Goal: Use online tool/utility: Utilize a website feature to perform a specific function

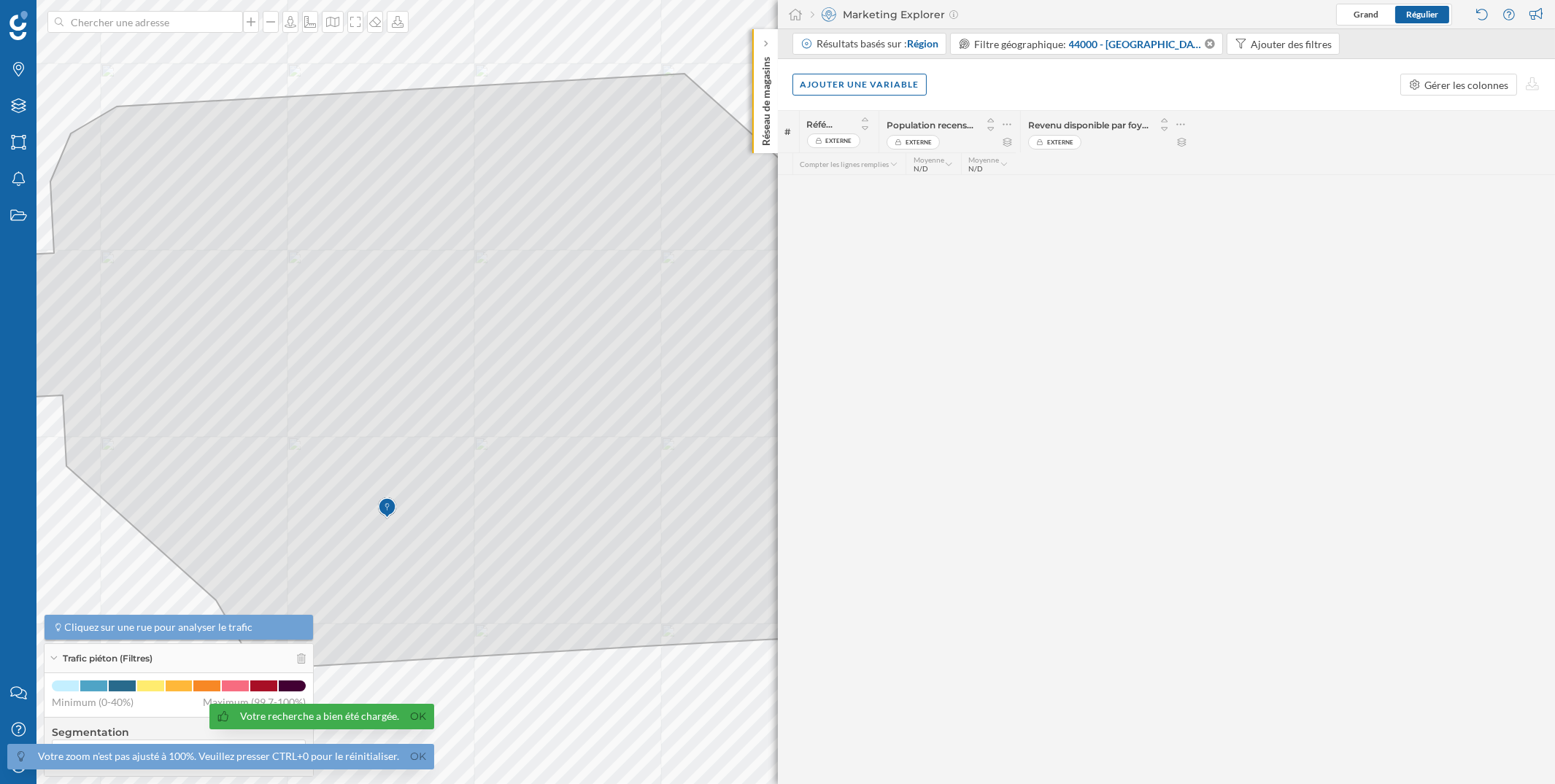
click at [18, 27] on img at bounding box center [18, 26] width 18 height 29
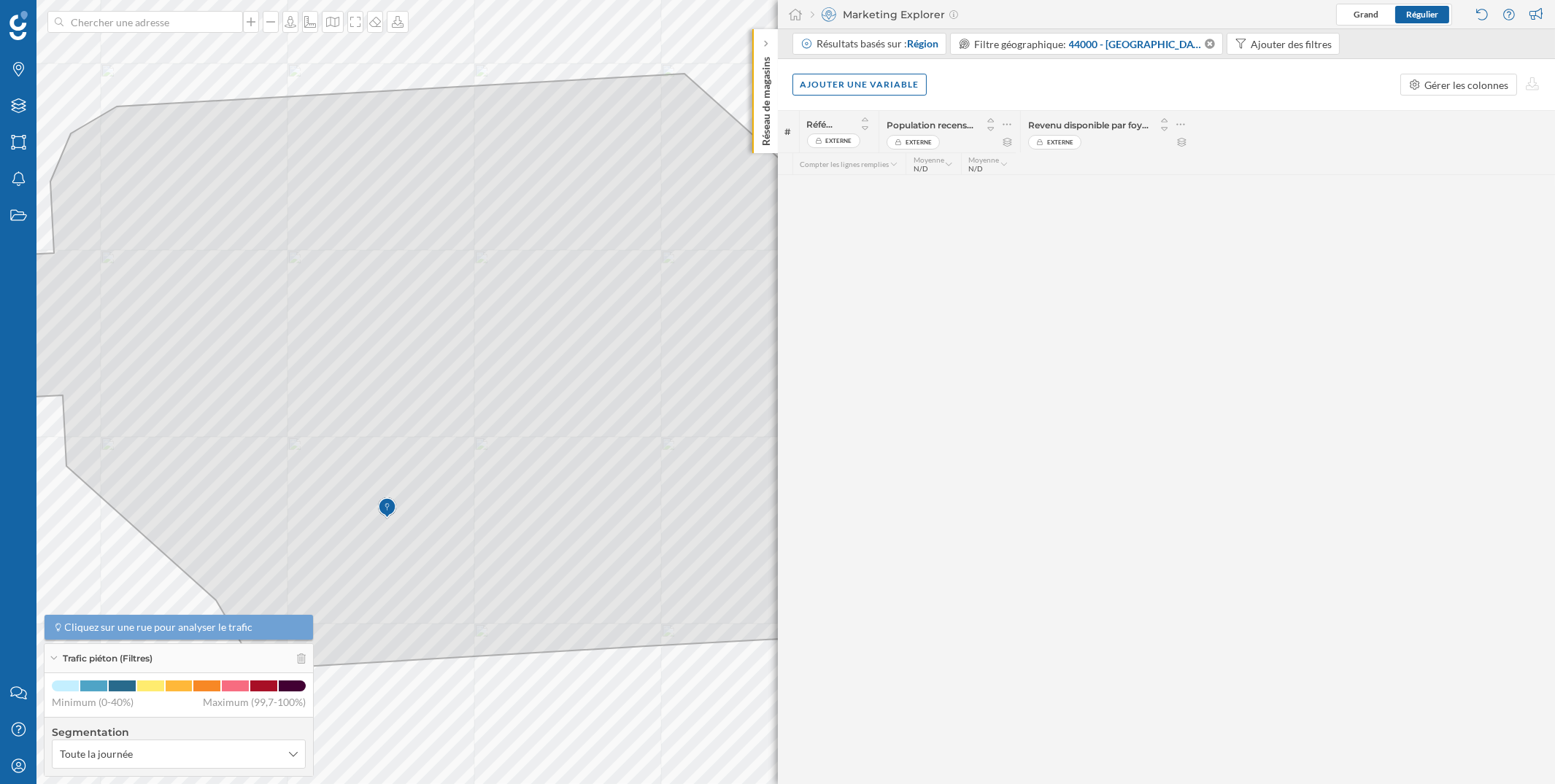
click at [17, 37] on img at bounding box center [18, 26] width 18 height 29
click at [15, 29] on img at bounding box center [18, 26] width 18 height 29
click at [15, 31] on img at bounding box center [18, 26] width 18 height 29
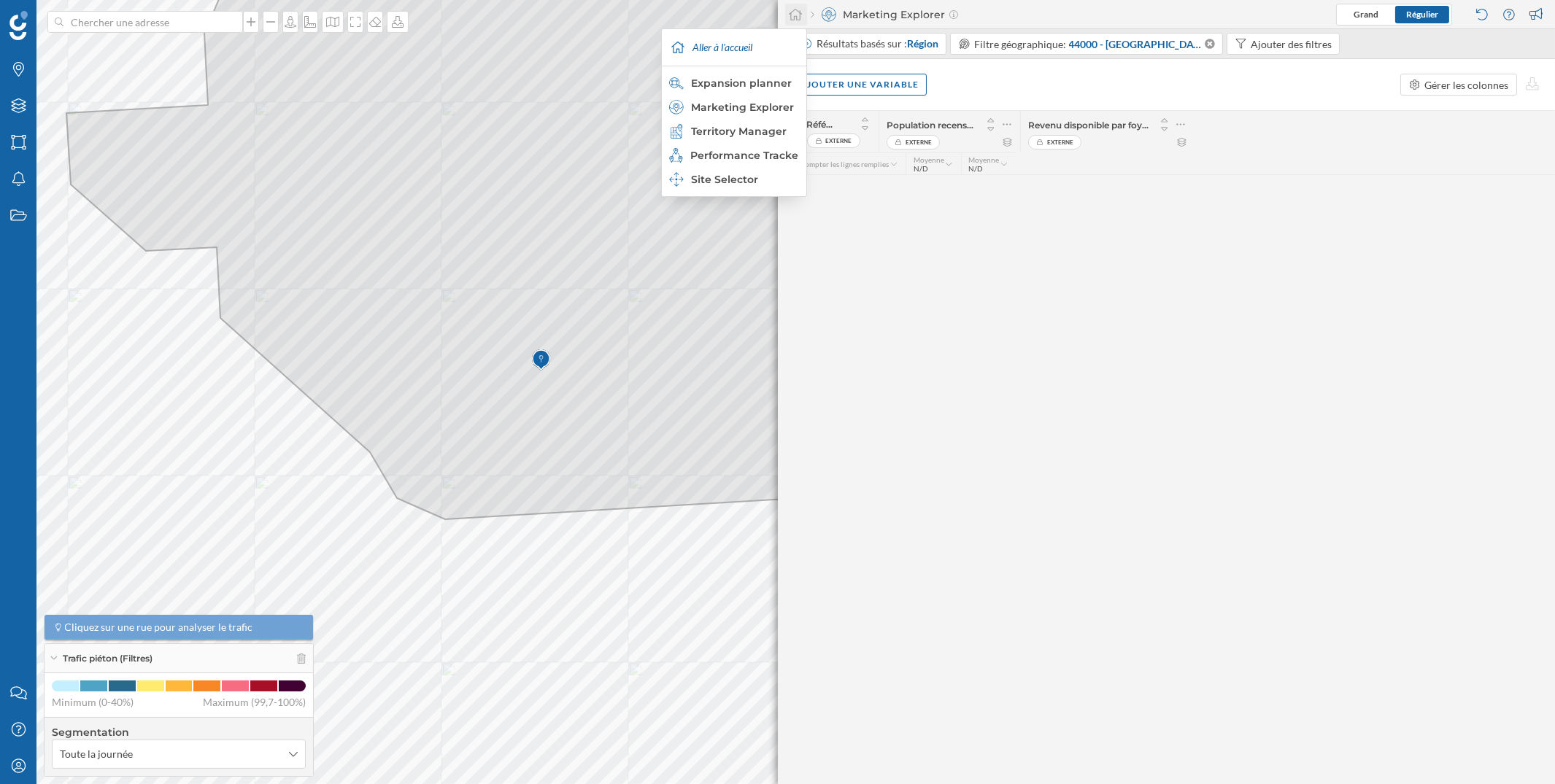
click at [789, 13] on icon at bounding box center [796, 15] width 13 height 12
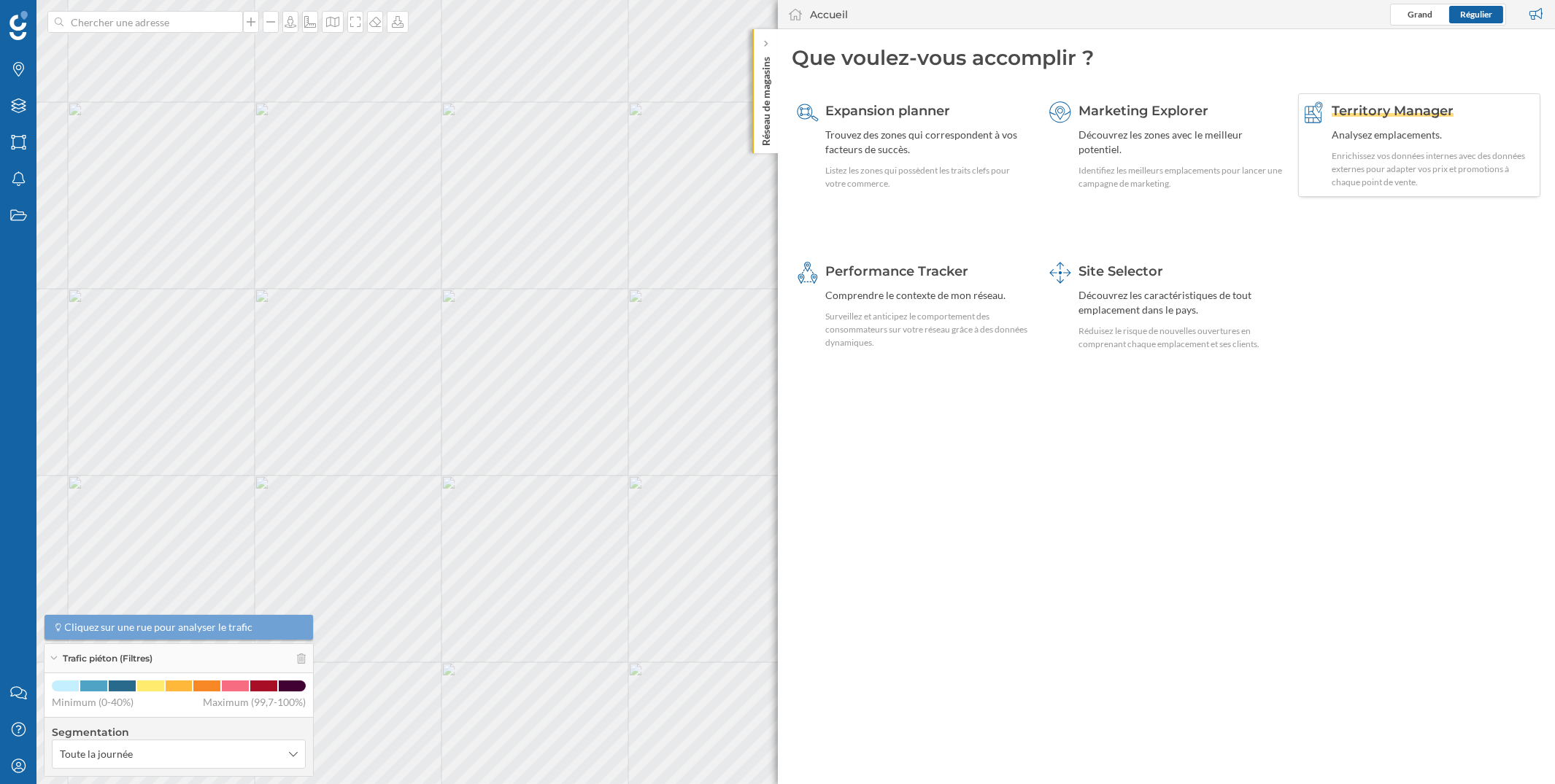
click at [1340, 122] on div "Territory Manager Analysez emplacements. Enrichissez vos données internes avec …" at bounding box center [1433, 146] width 204 height 88
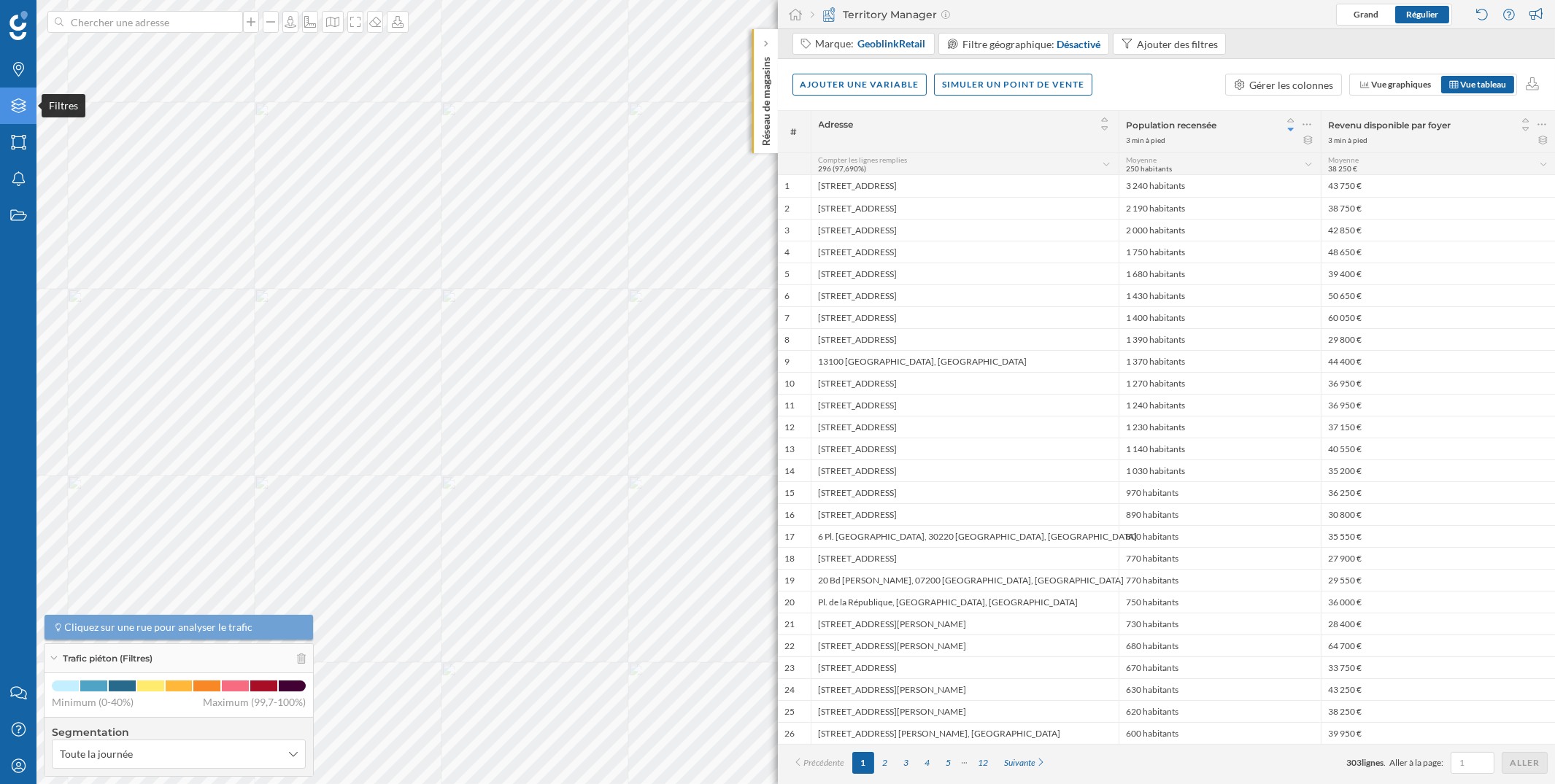
click at [14, 111] on icon at bounding box center [18, 106] width 15 height 15
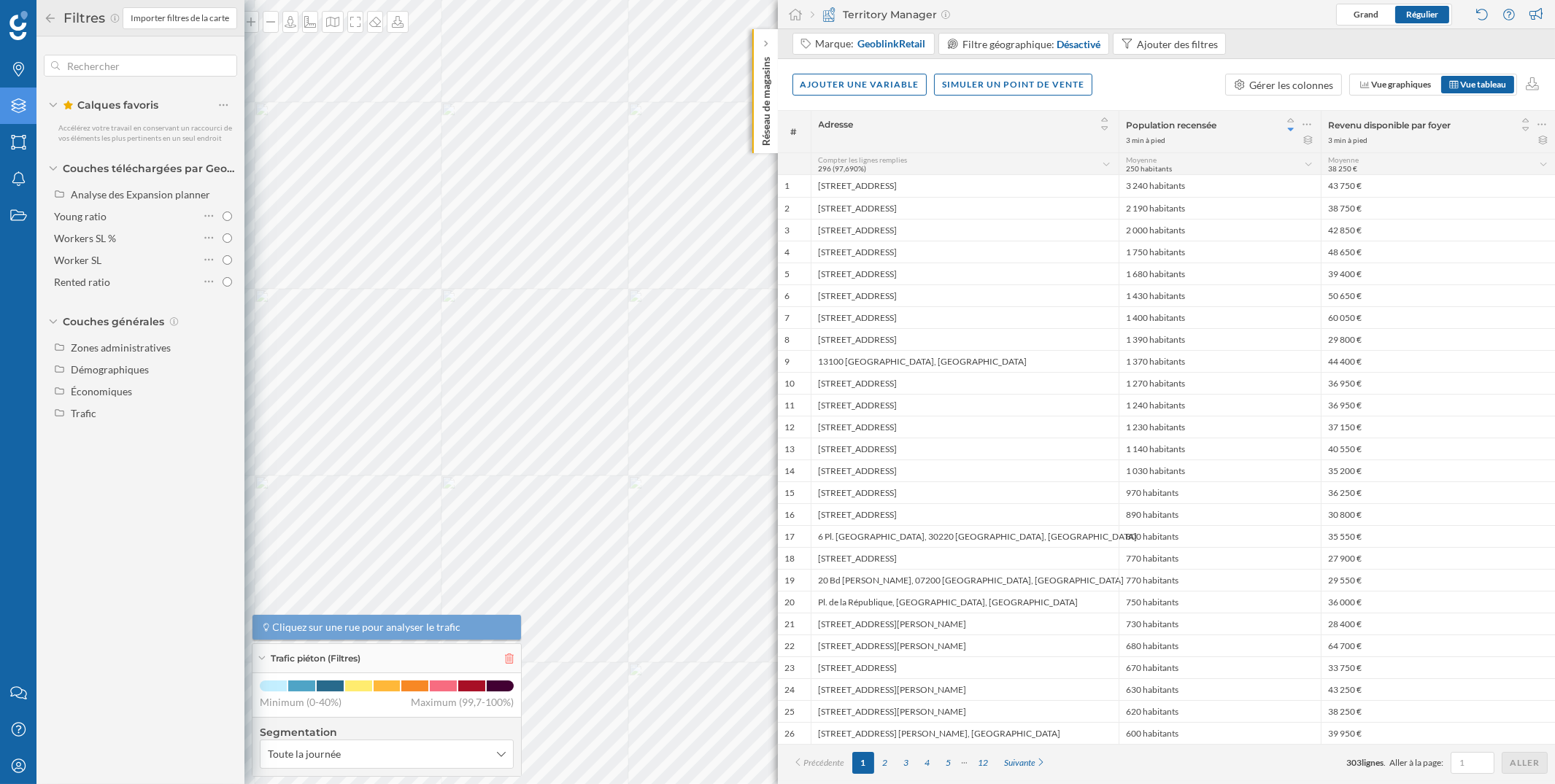
click at [508, 657] on icon at bounding box center [510, 659] width 9 height 10
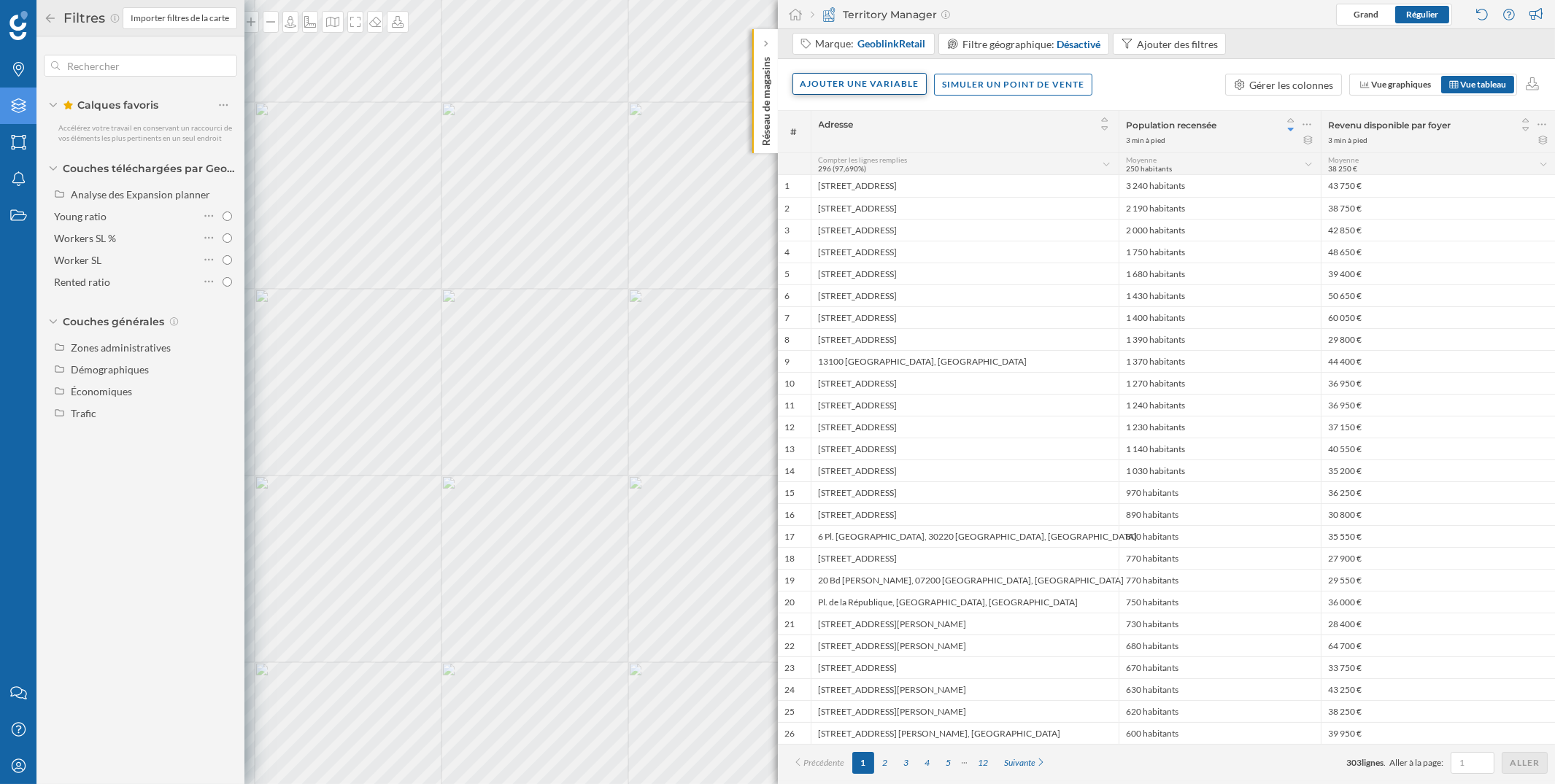
click at [876, 79] on div "Ajouter une variable" at bounding box center [859, 84] width 135 height 22
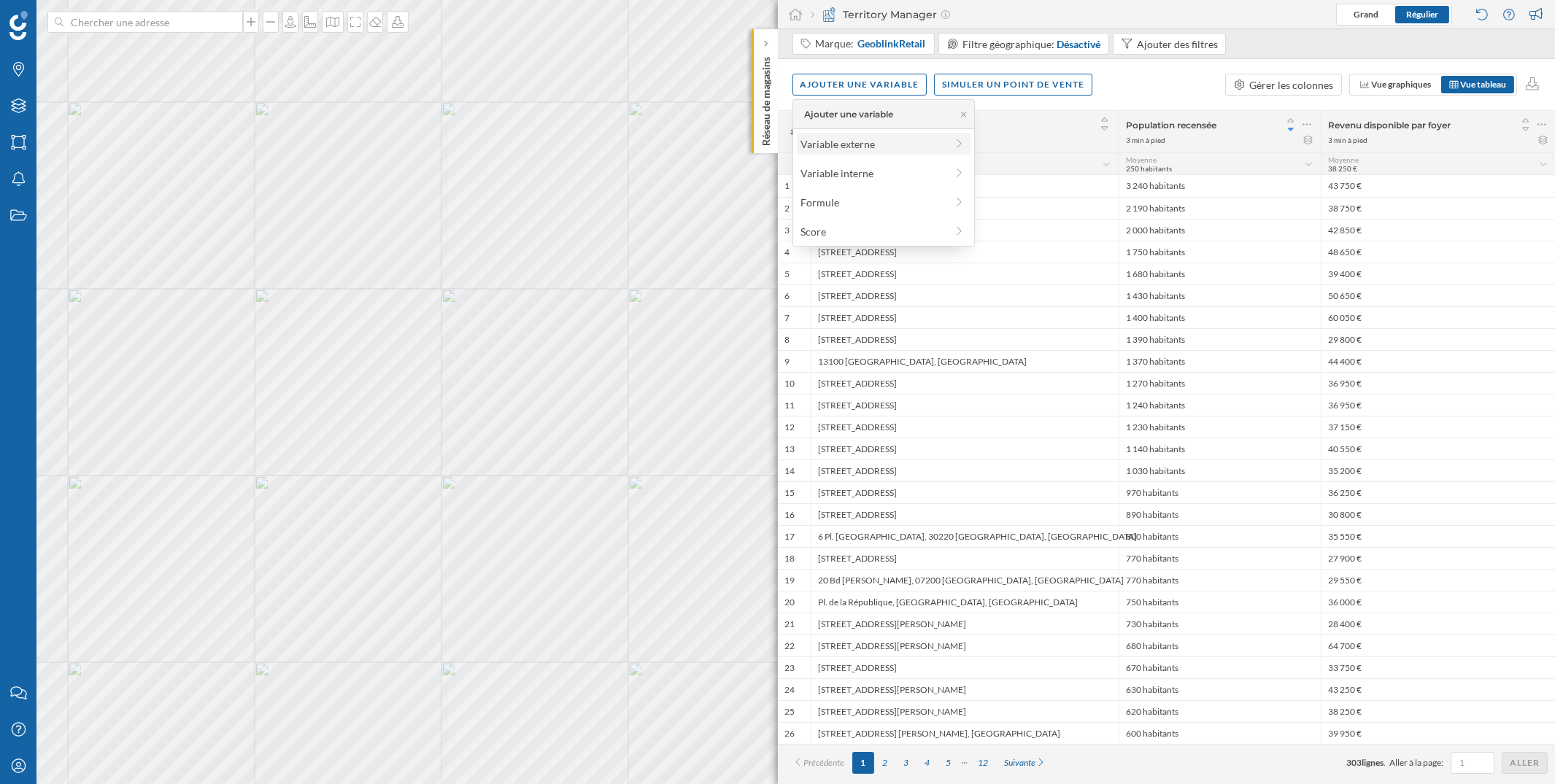
click at [849, 142] on div "Variable externe" at bounding box center [873, 143] width 145 height 15
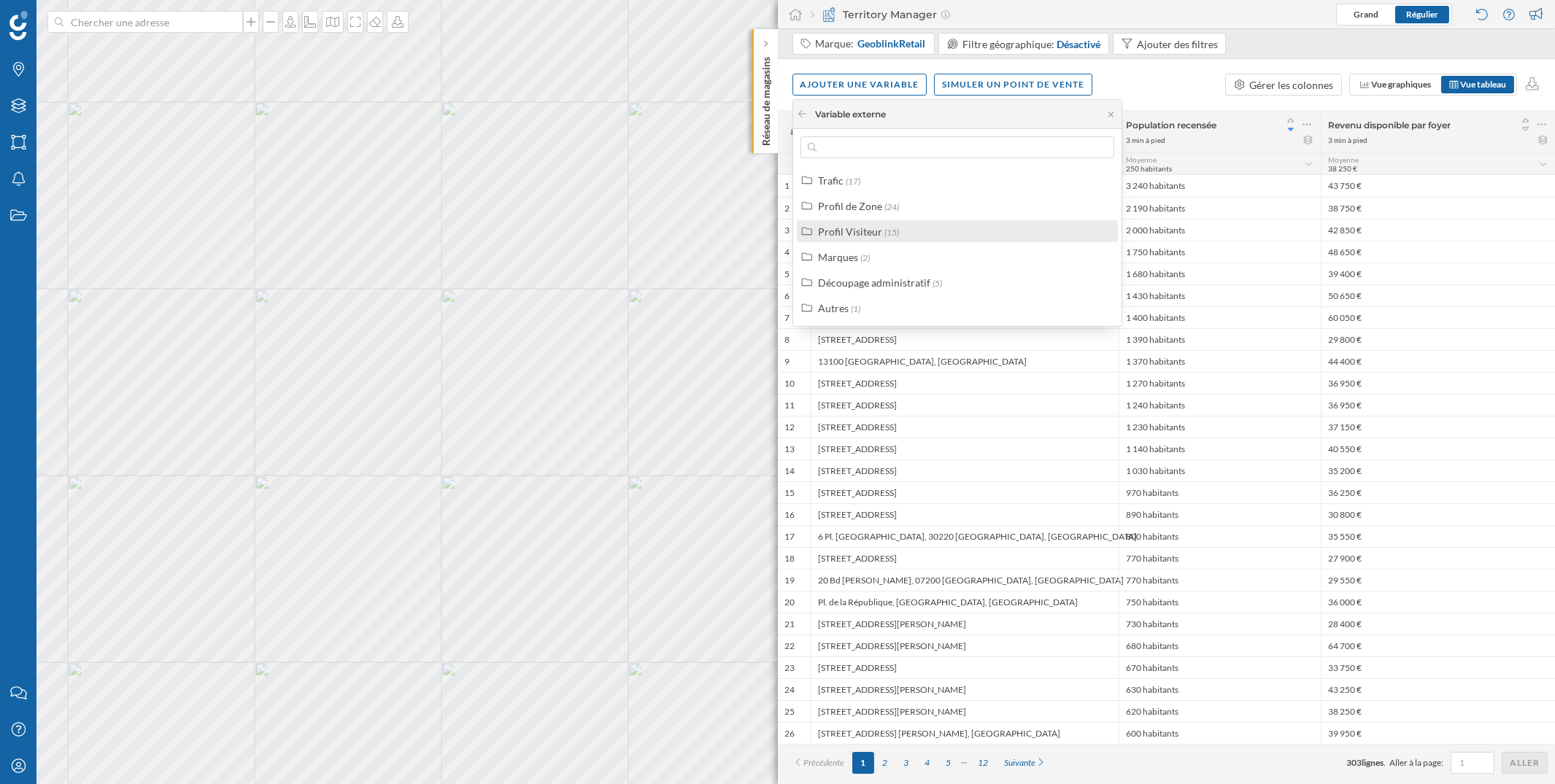
click at [863, 225] on div "Profil Visiteur" at bounding box center [850, 231] width 64 height 12
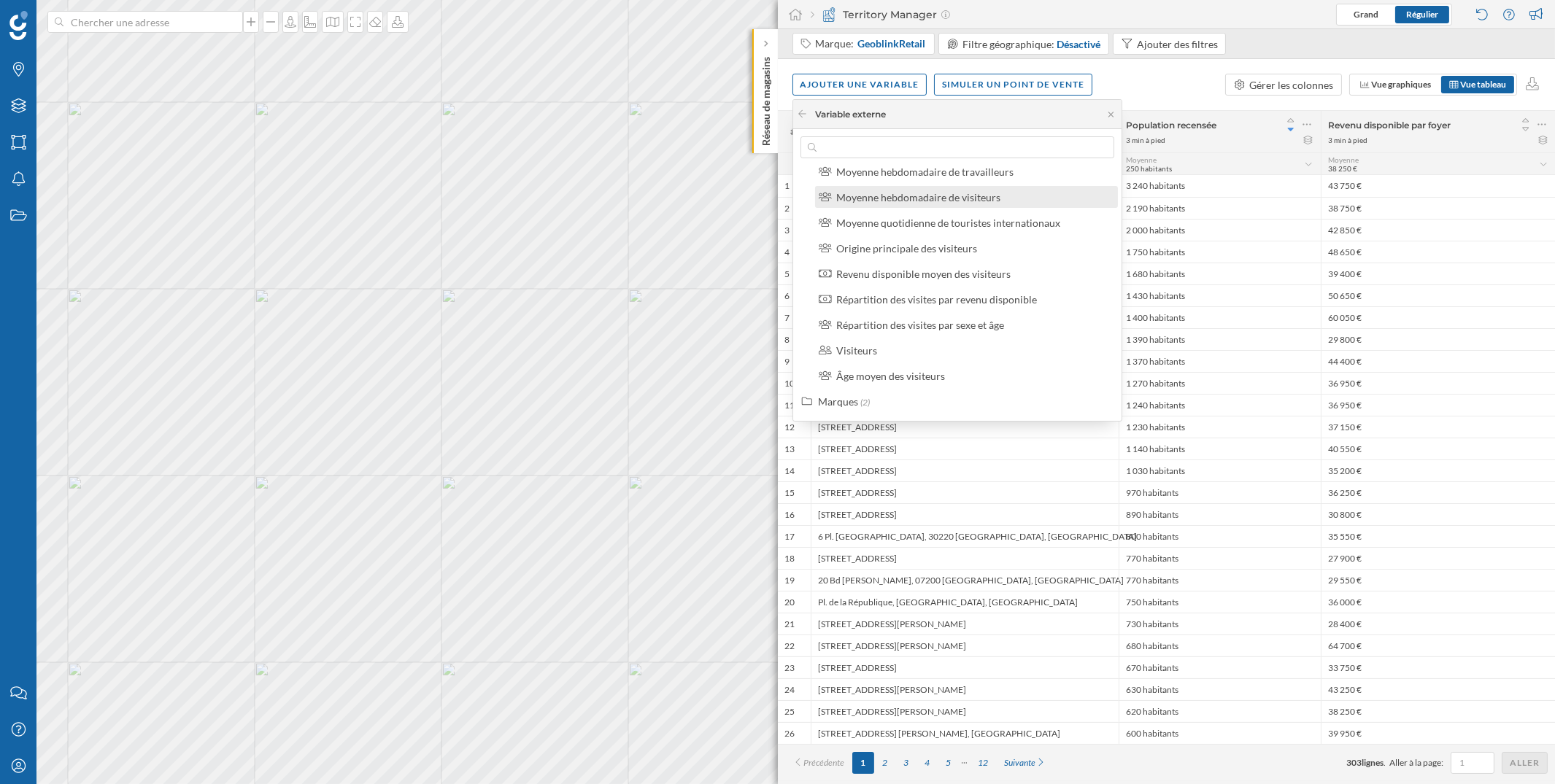
scroll to position [239, 0]
click at [871, 343] on div "Visiteurs" at bounding box center [857, 349] width 41 height 12
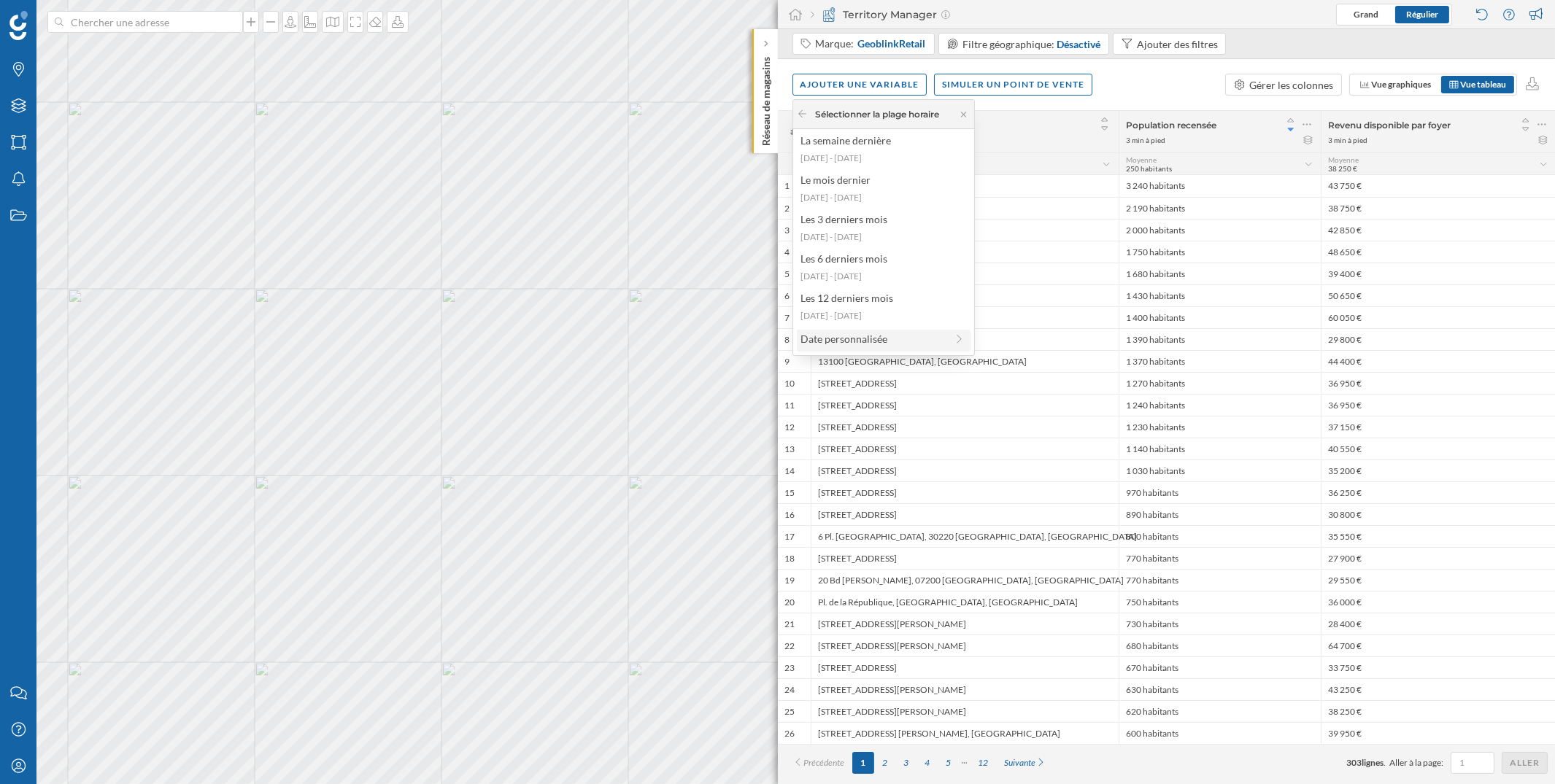
click at [870, 339] on div "Date personnalisée" at bounding box center [873, 338] width 145 height 15
click at [879, 140] on div "1 semaine" at bounding box center [873, 143] width 145 height 15
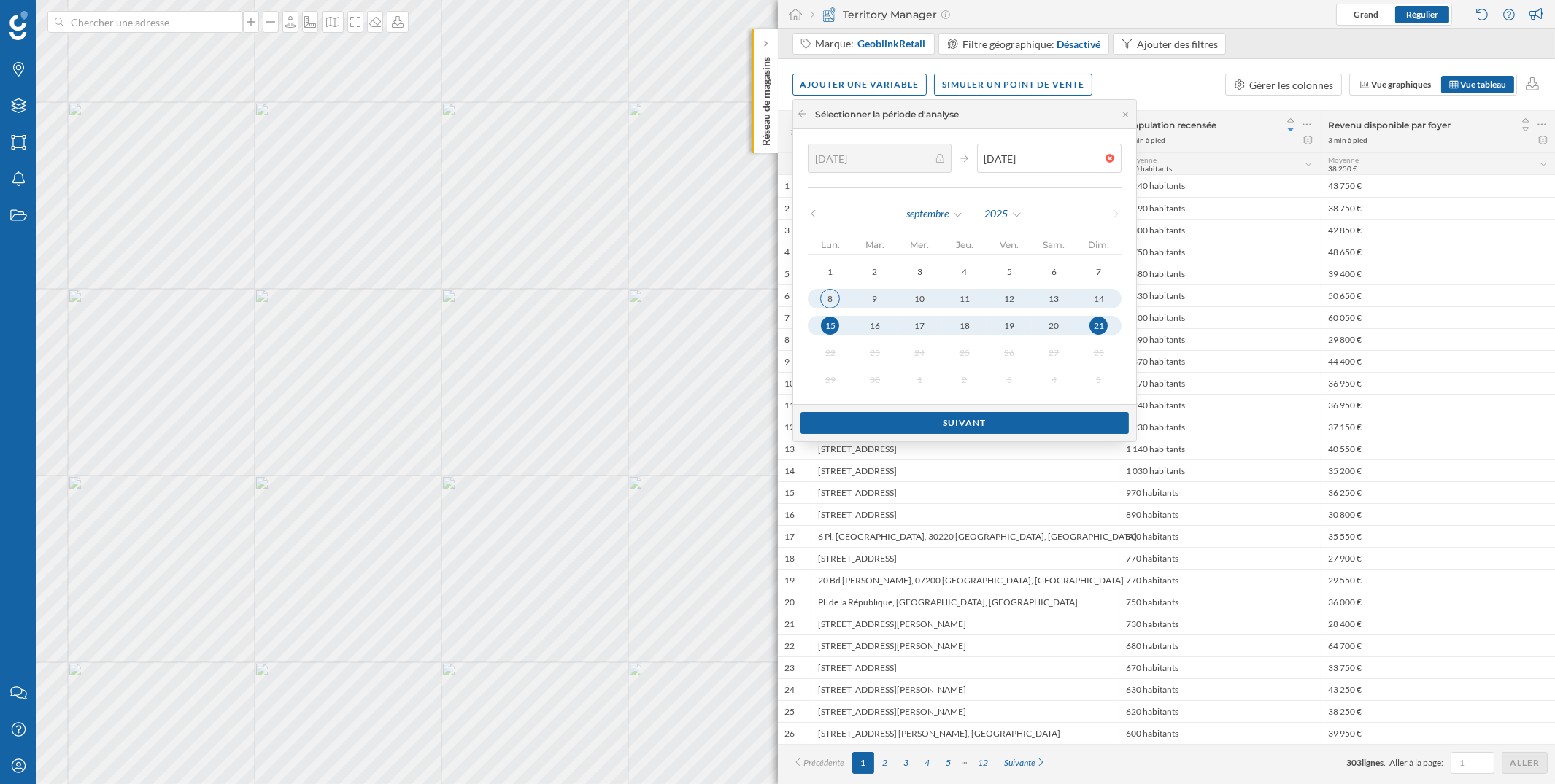
type input "[DATE]"
click at [829, 297] on div "8" at bounding box center [829, 299] width 20 height 20
type input "[DATE]"
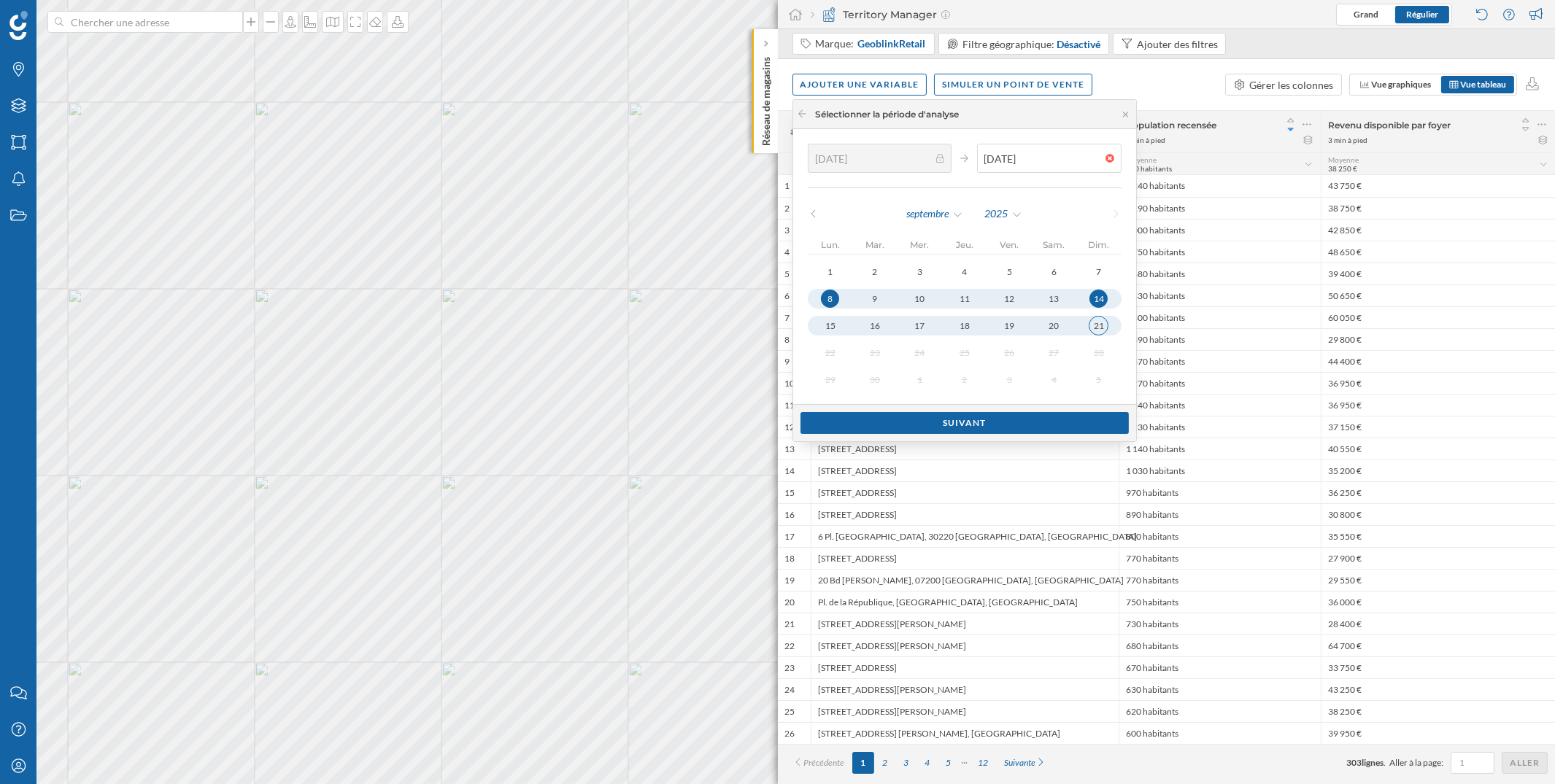
click at [1099, 335] on button "21" at bounding box center [1098, 326] width 45 height 20
type input "[DATE]"
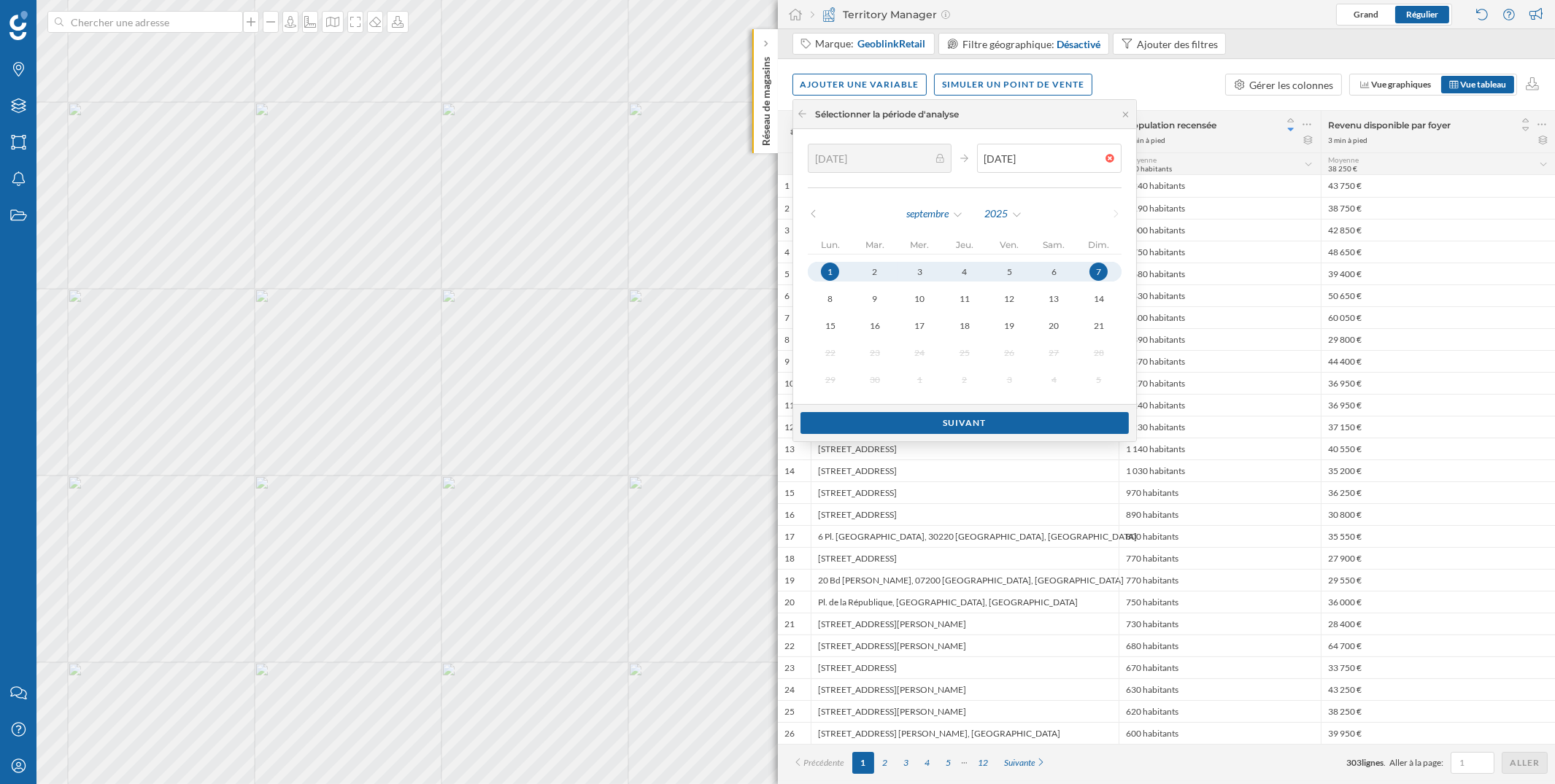
click at [849, 281] on button "1" at bounding box center [829, 272] width 45 height 20
click at [805, 117] on icon at bounding box center [802, 113] width 11 height 9
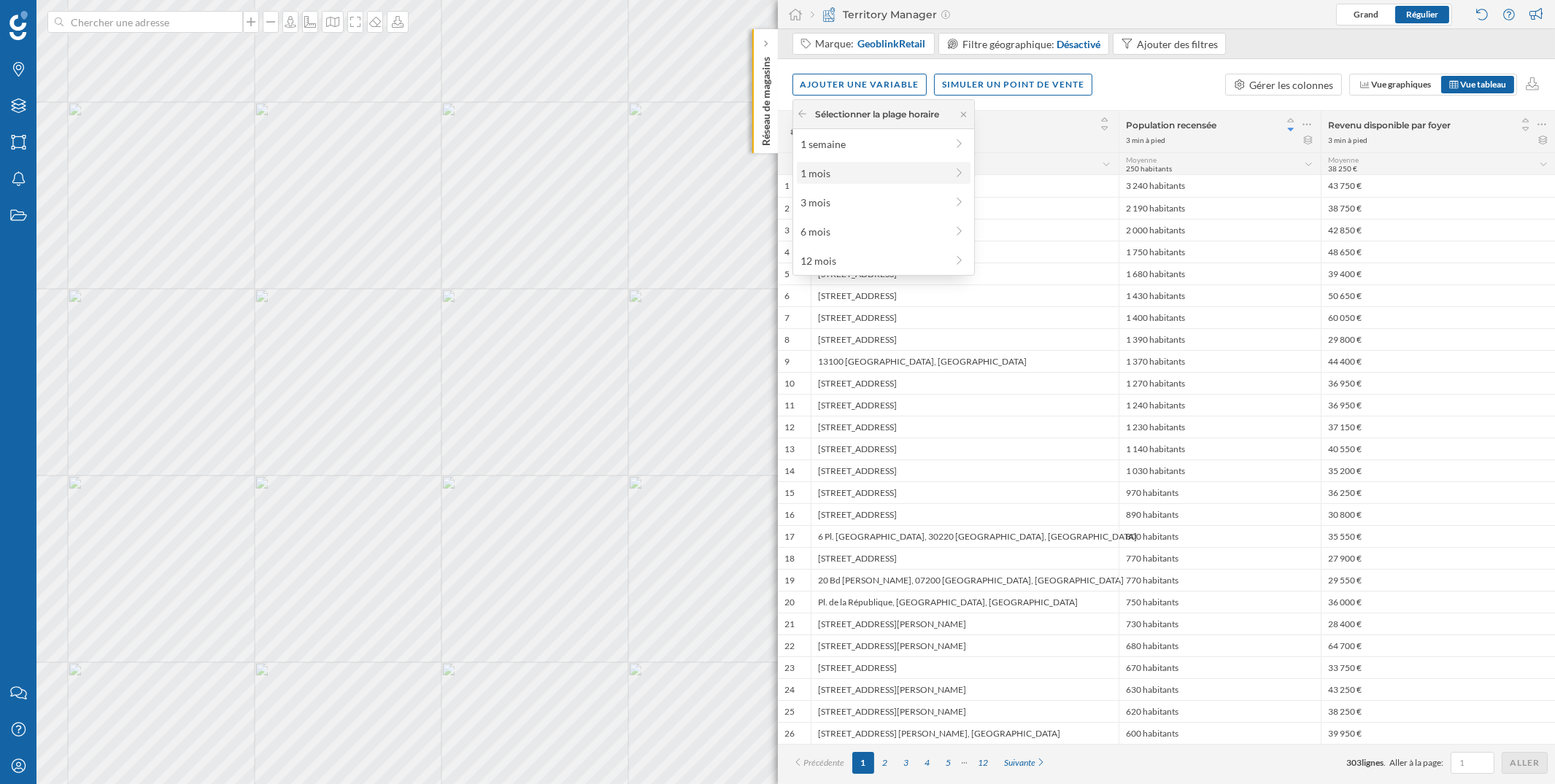
click at [928, 173] on div "1 mois" at bounding box center [873, 173] width 145 height 15
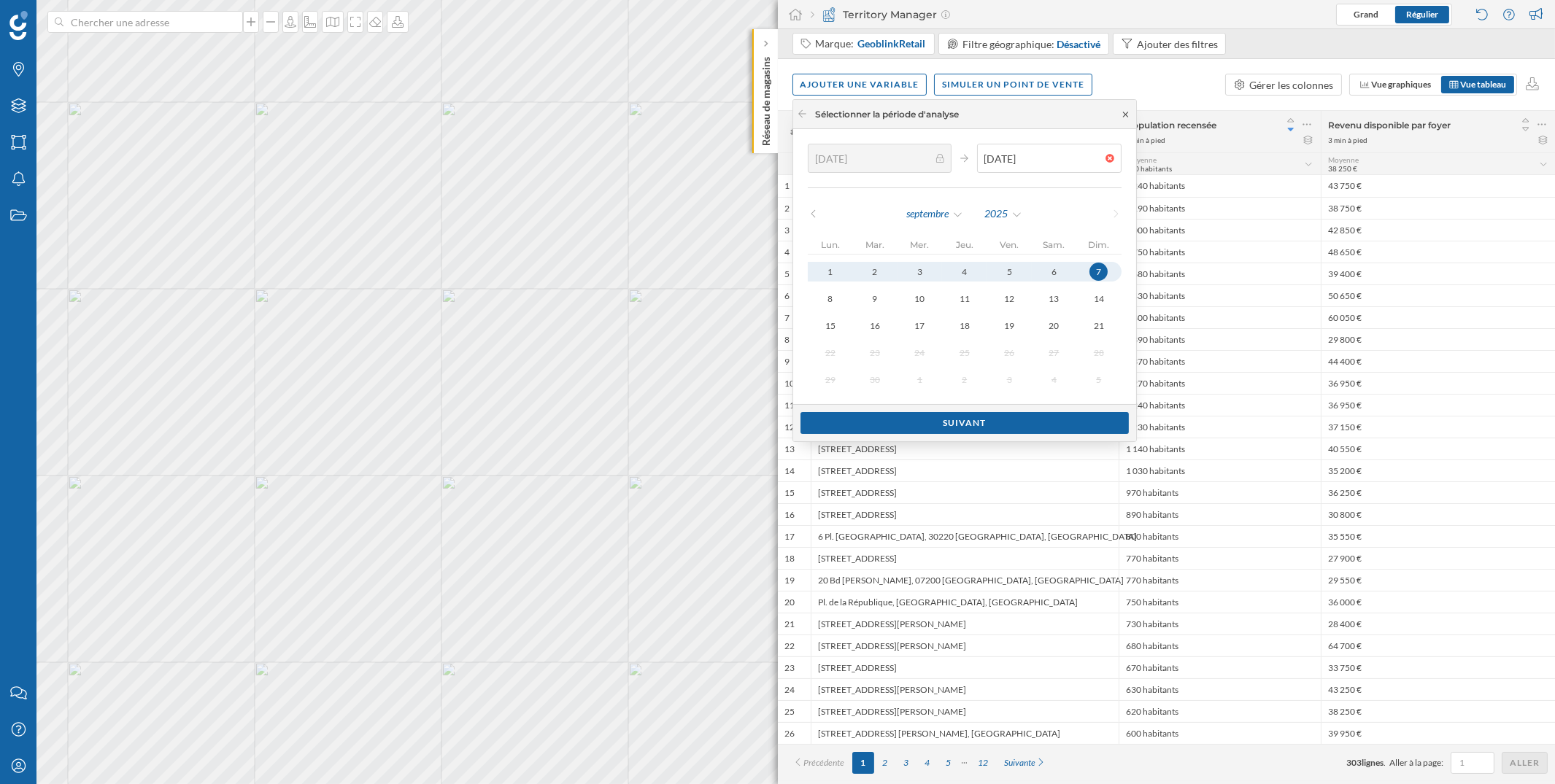
click at [1120, 113] on icon at bounding box center [1125, 114] width 11 height 9
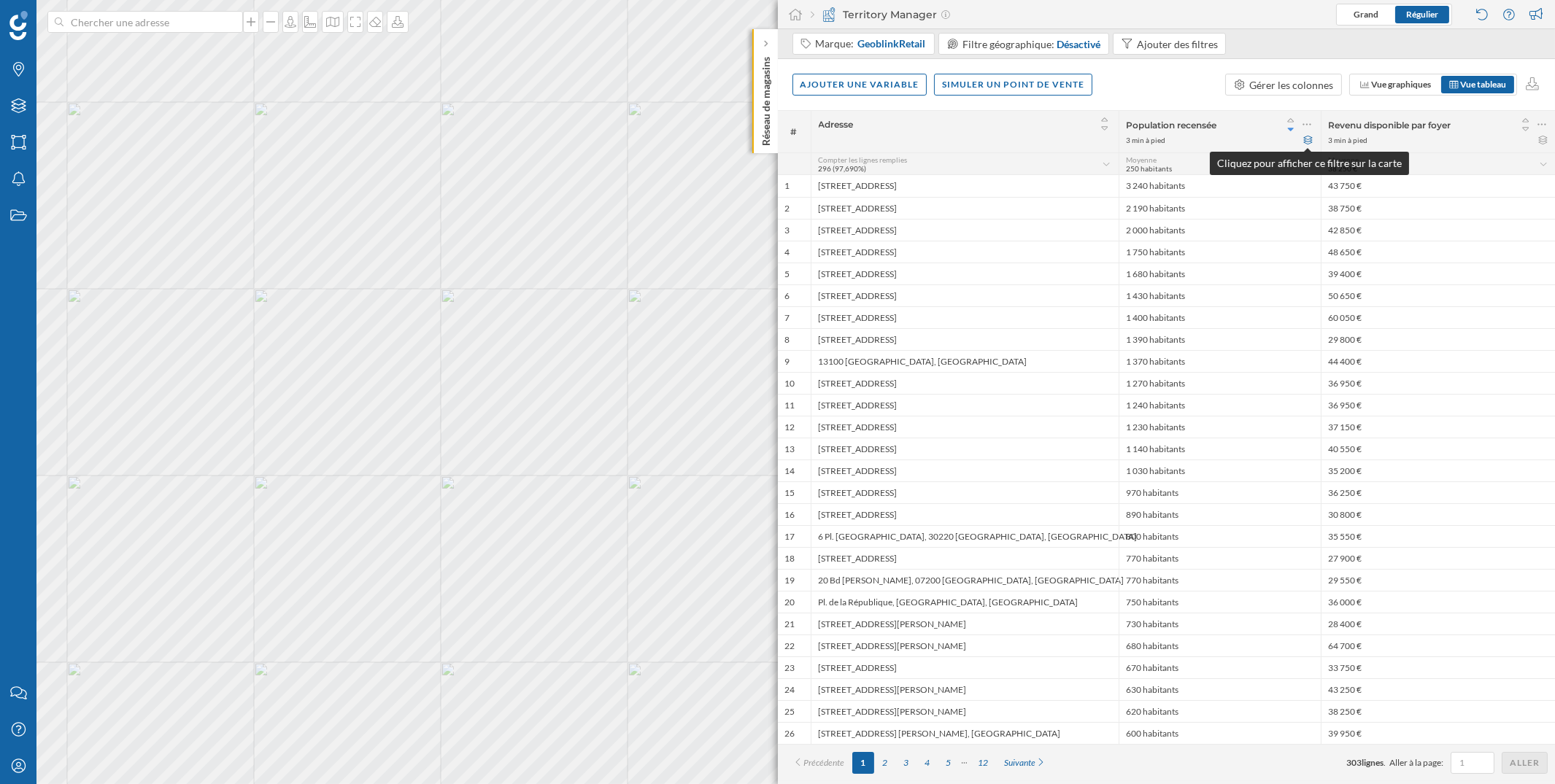
click at [1308, 140] on icon at bounding box center [1308, 140] width 11 height 9
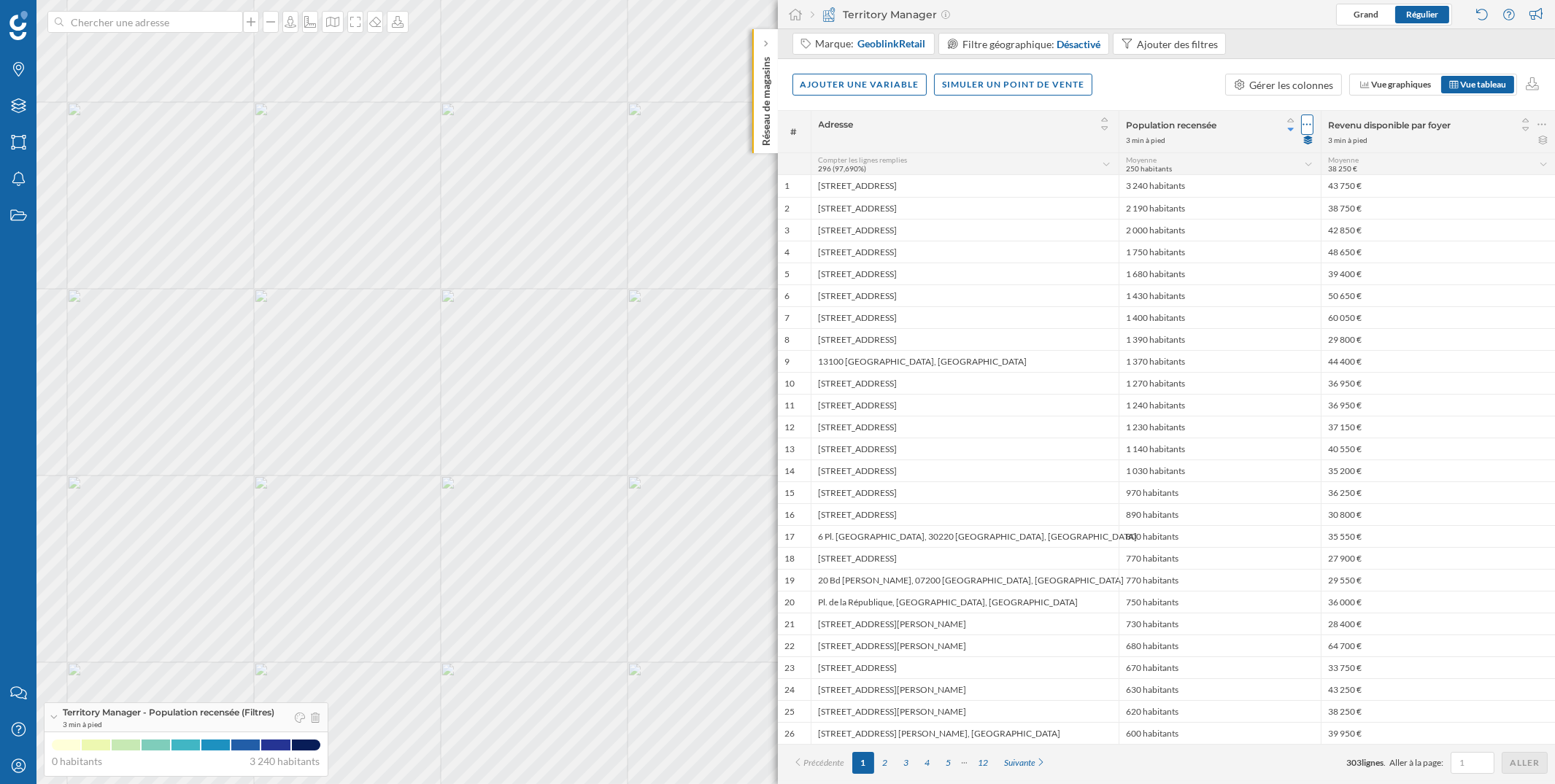
click at [1306, 124] on icon at bounding box center [1307, 124] width 9 height 2
click at [1249, 209] on div "Retirer la colonne" at bounding box center [1237, 212] width 135 height 15
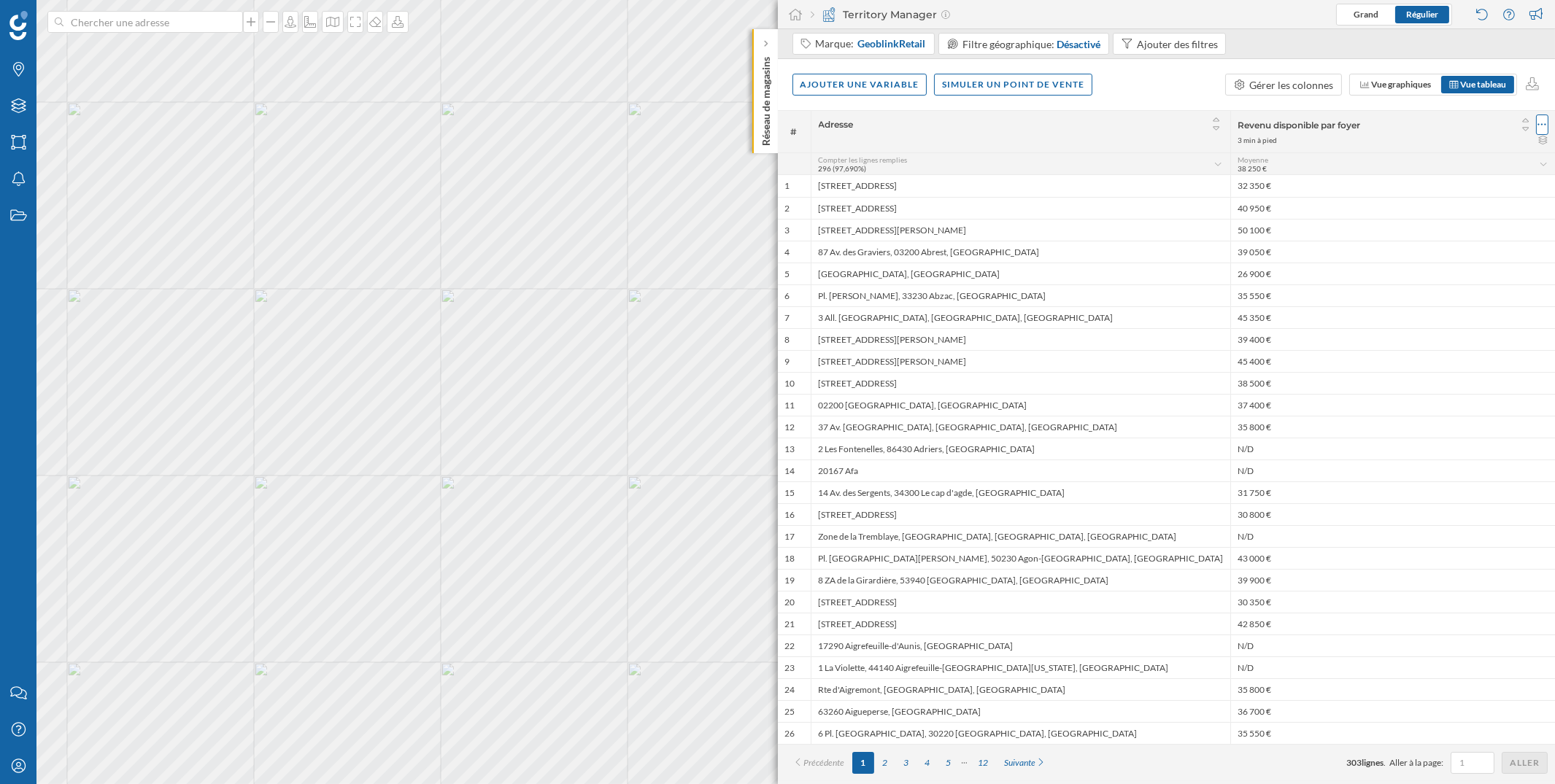
click at [1540, 118] on icon at bounding box center [1542, 124] width 10 height 15
click at [1438, 193] on div "Modifier la zone d'influence" at bounding box center [1465, 183] width 157 height 22
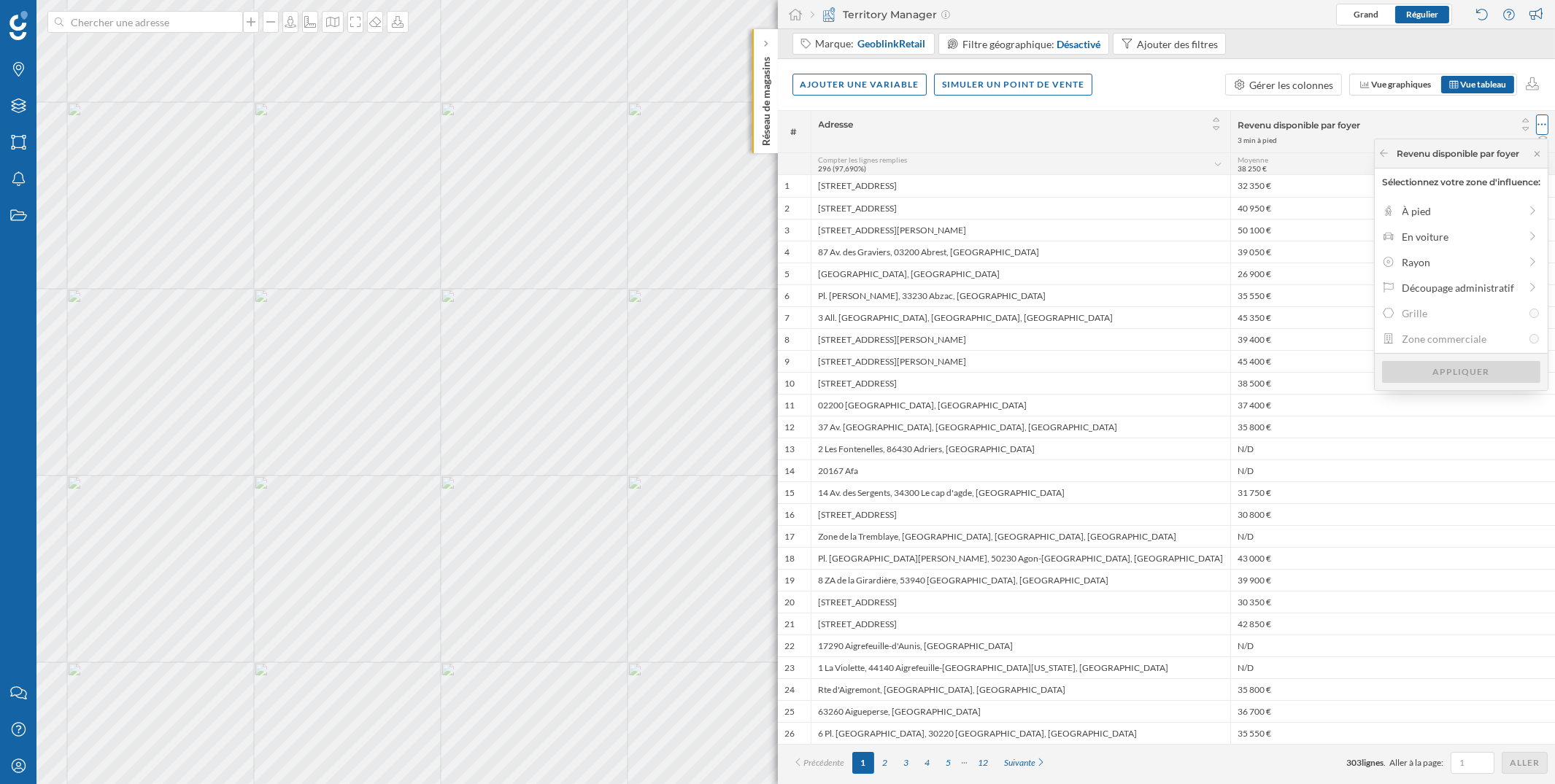
click at [1538, 119] on icon at bounding box center [1542, 124] width 10 height 15
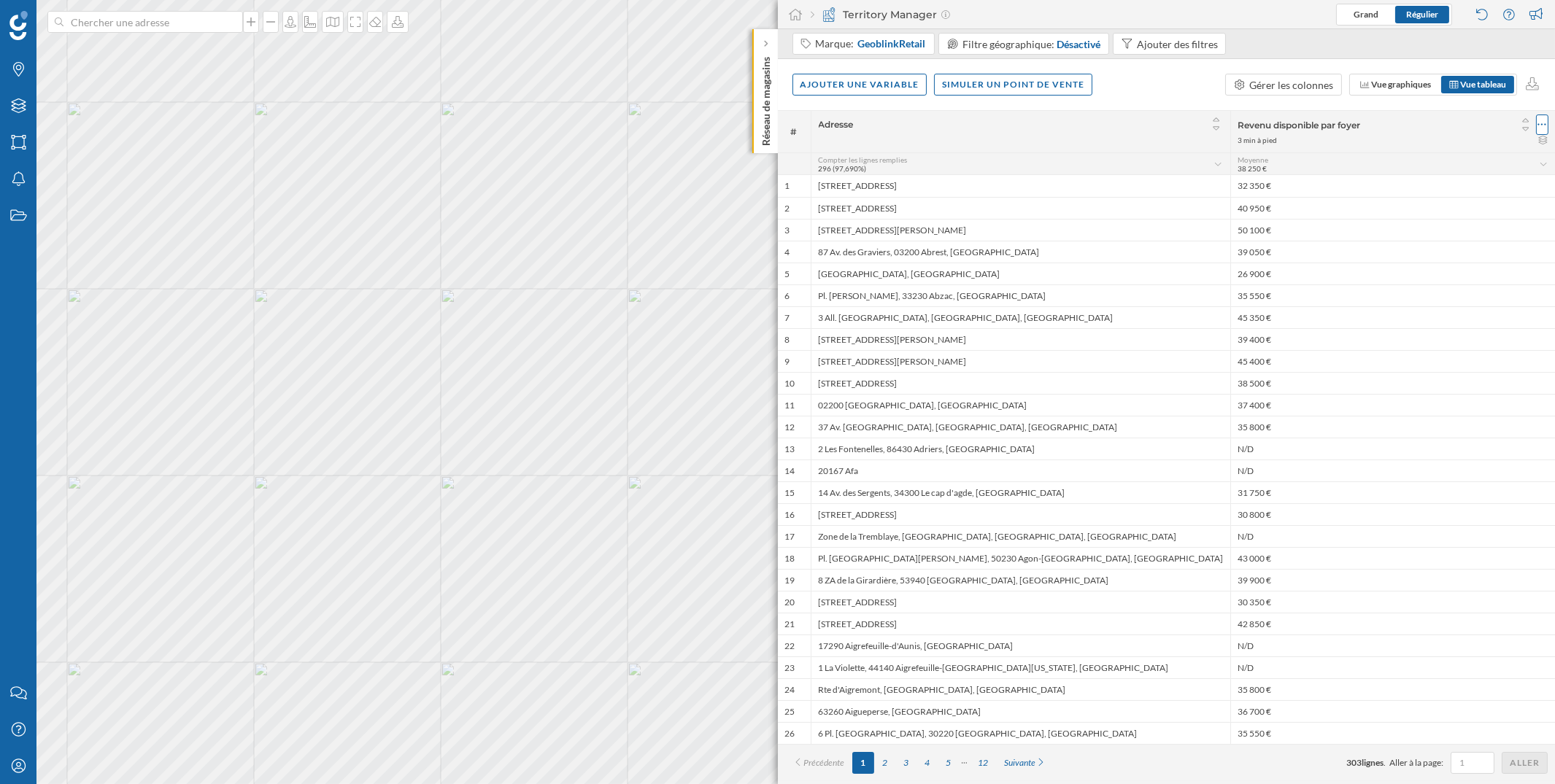
click at [1540, 122] on icon at bounding box center [1542, 124] width 10 height 15
click at [1466, 209] on div "Retirer la colonne" at bounding box center [1474, 212] width 128 height 15
click at [875, 83] on div "Ajouter une variable" at bounding box center [859, 84] width 135 height 22
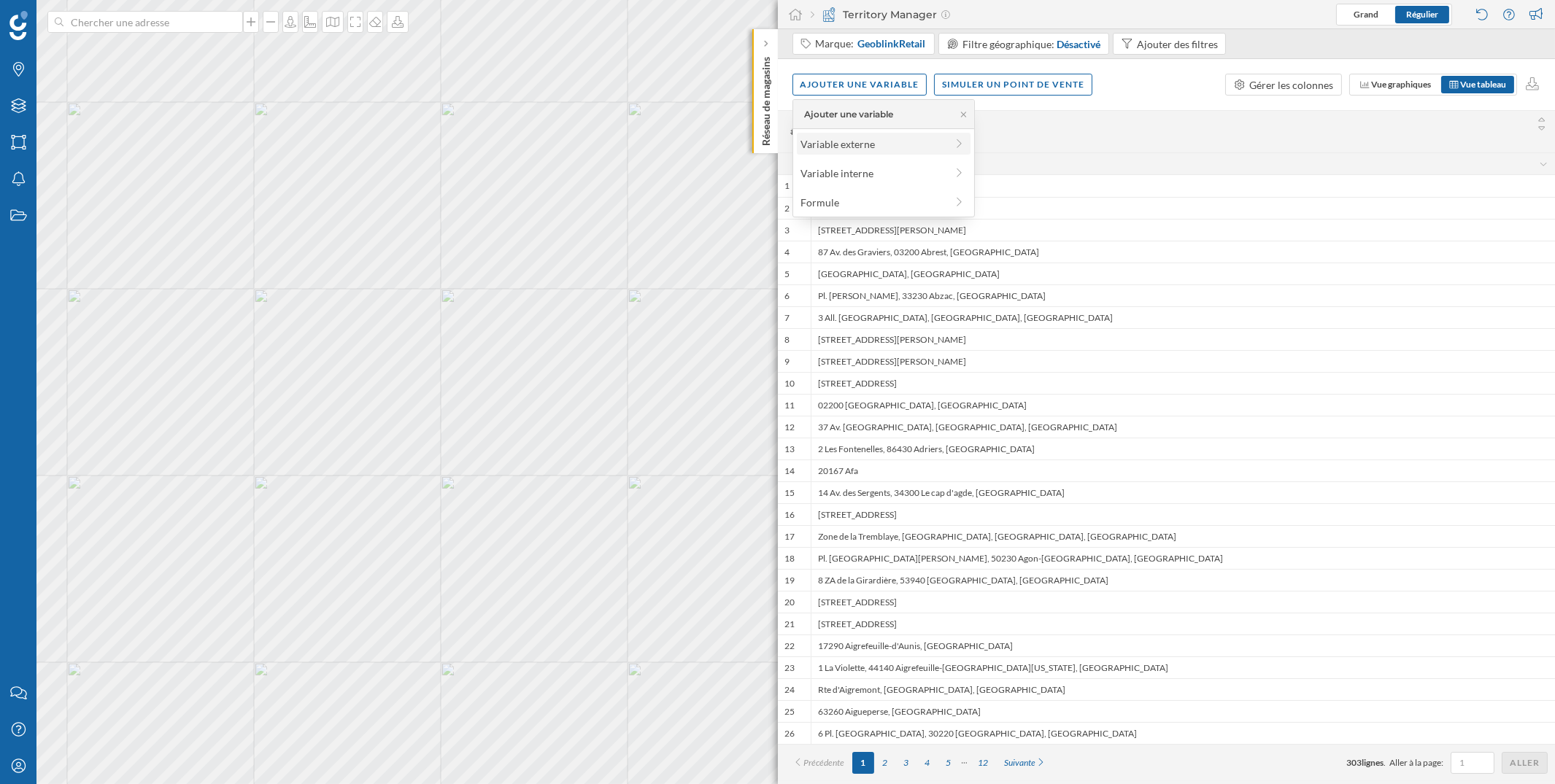
click at [863, 139] on div "Variable externe" at bounding box center [873, 143] width 145 height 15
click at [867, 88] on div "Ajouter une variable" at bounding box center [859, 84] width 135 height 22
click at [906, 144] on div "Variable externe" at bounding box center [873, 143] width 145 height 15
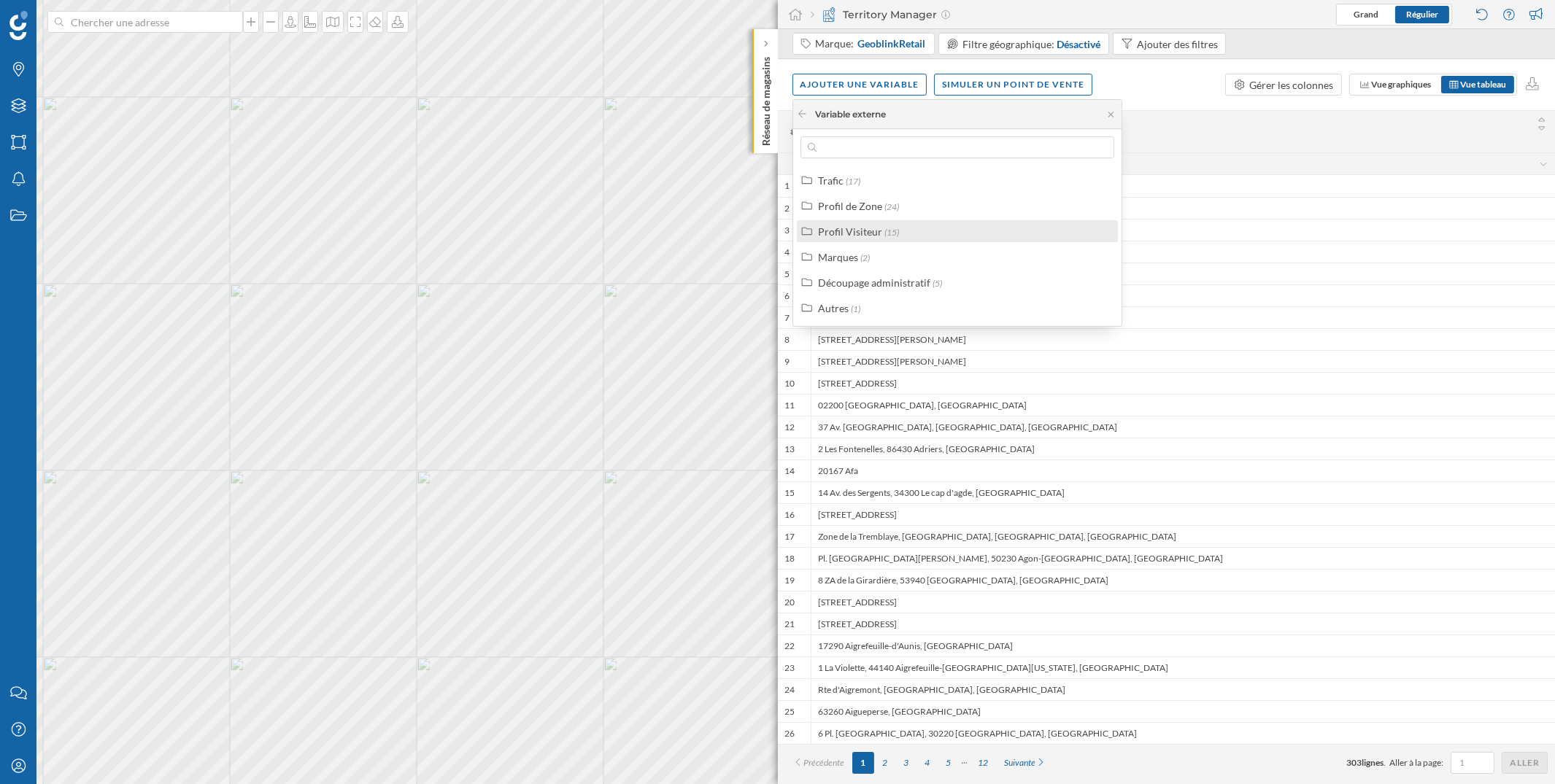
click at [871, 233] on div "Profil Visiteur" at bounding box center [850, 231] width 64 height 12
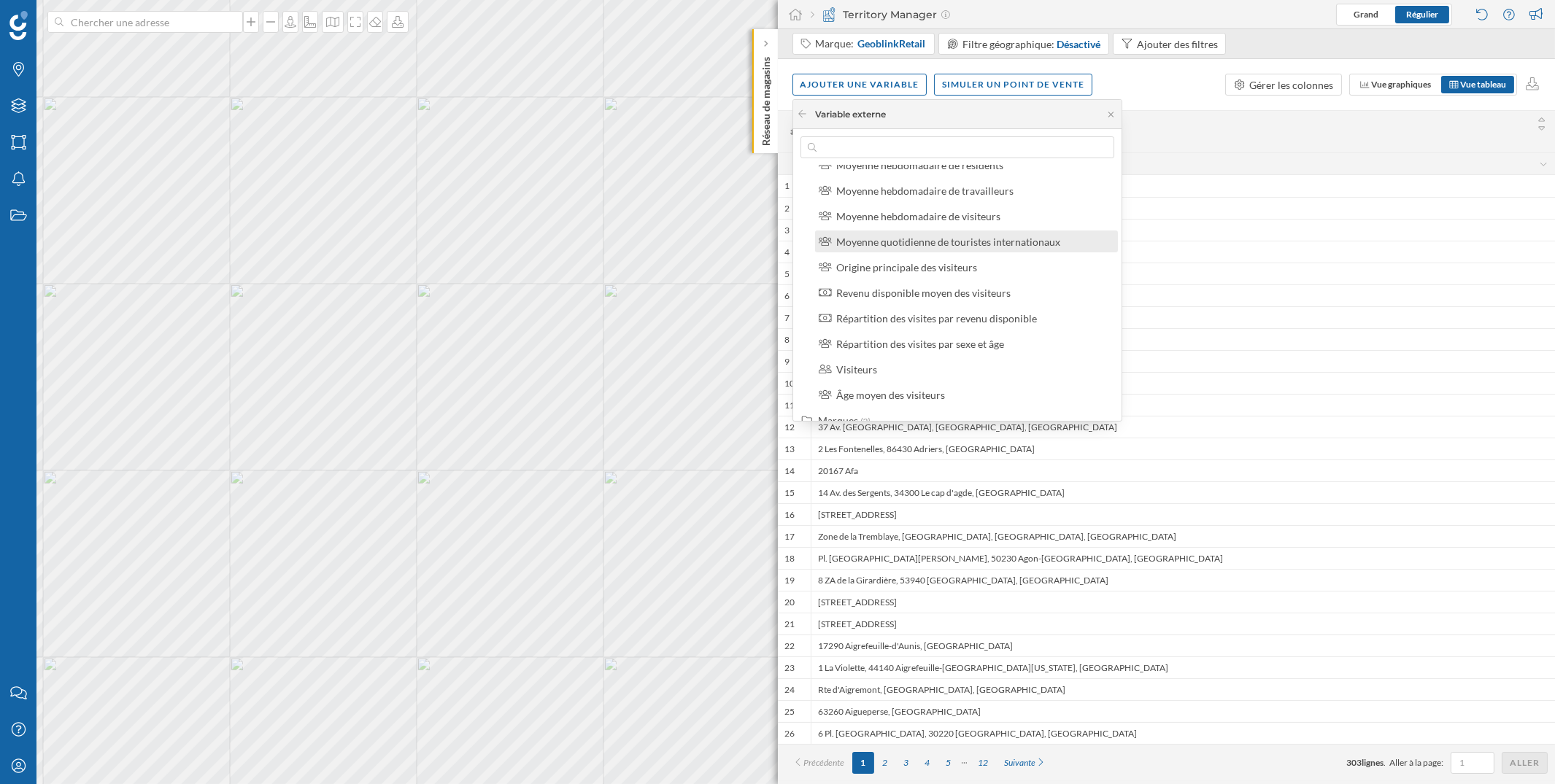
scroll to position [288, 0]
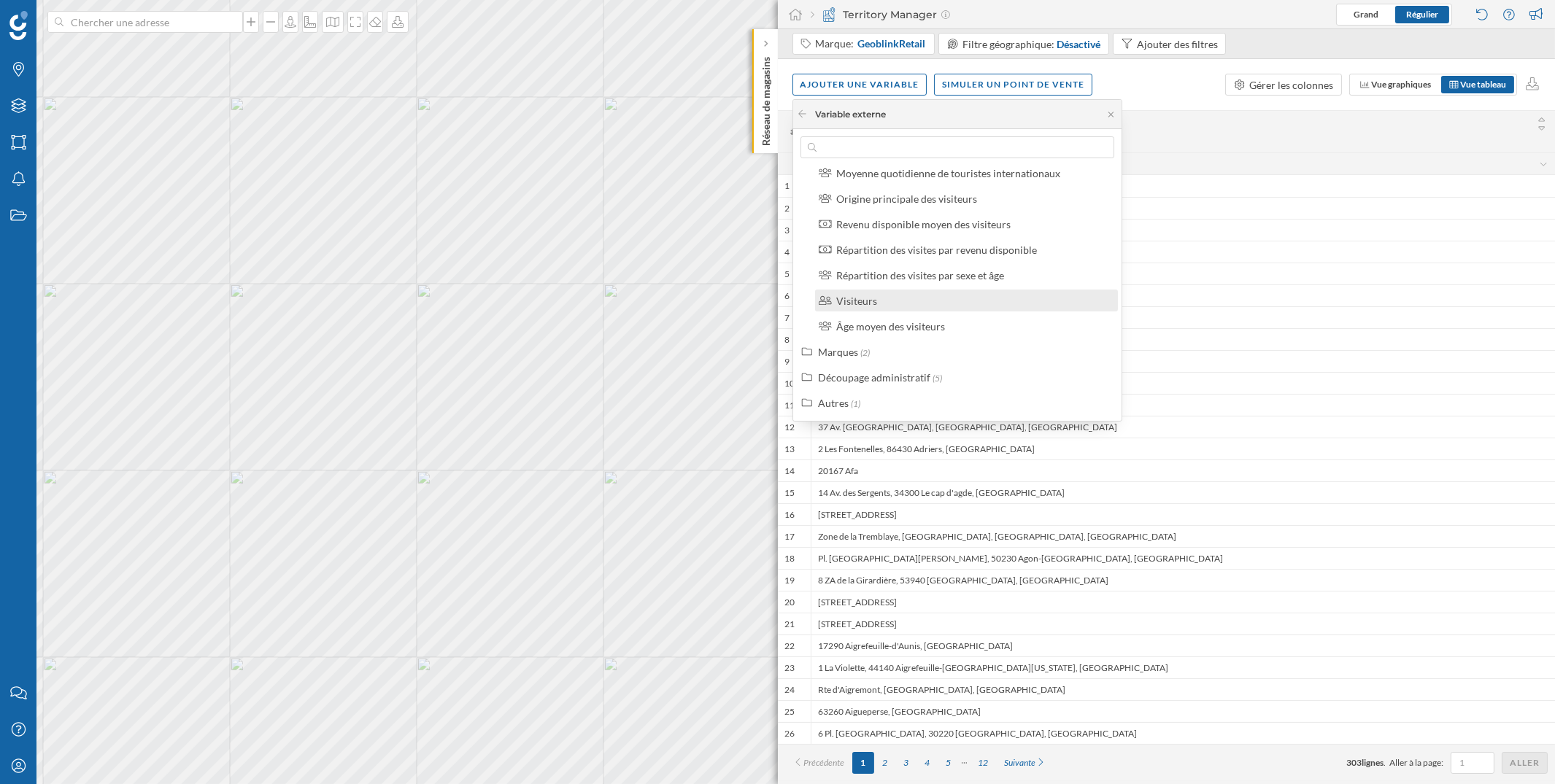
click at [890, 306] on div "Visiteurs" at bounding box center [972, 301] width 273 height 15
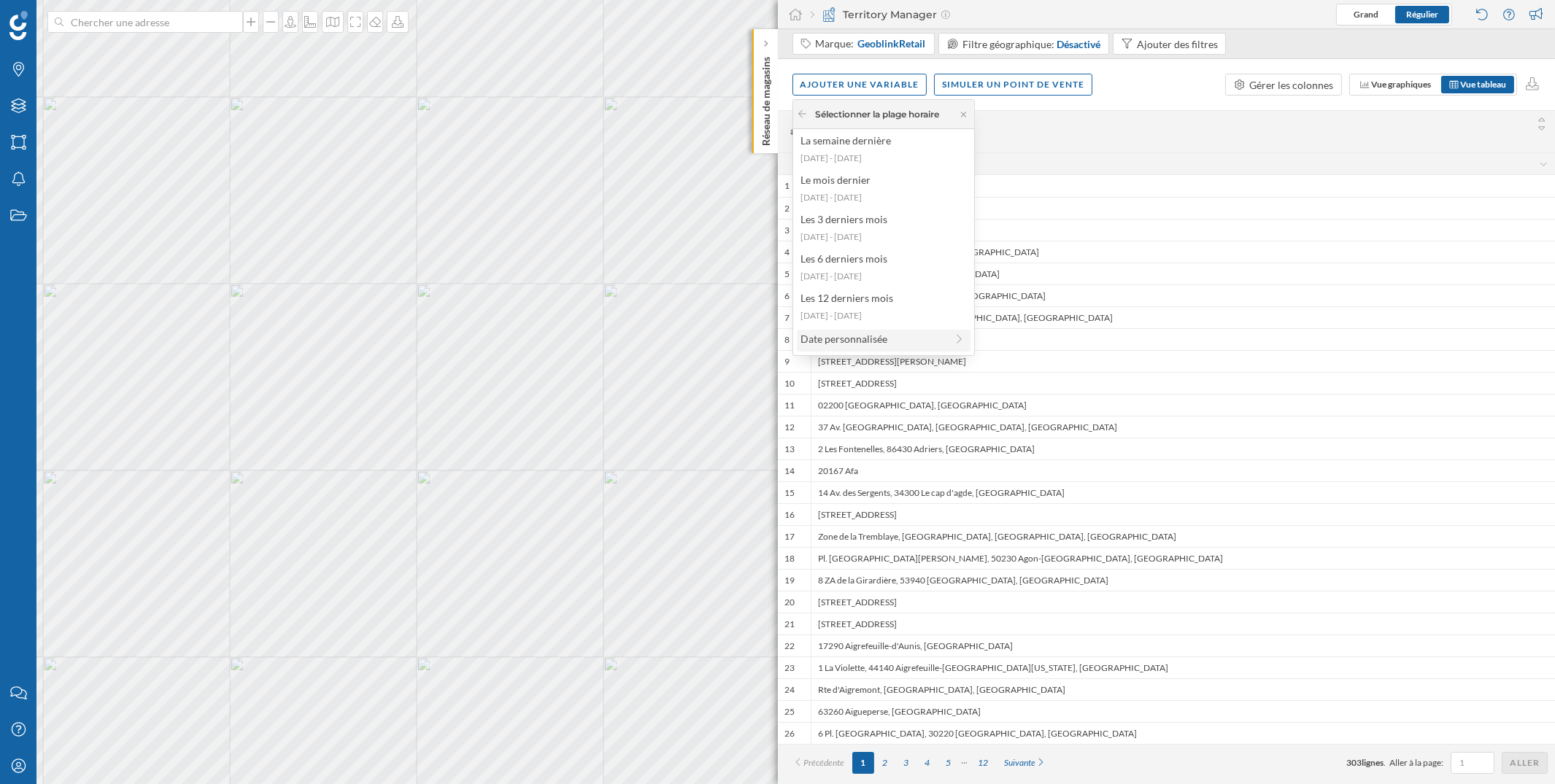
click at [872, 337] on div "Date personnalisée" at bounding box center [873, 338] width 145 height 15
click at [895, 144] on div "1 semaine" at bounding box center [873, 143] width 145 height 15
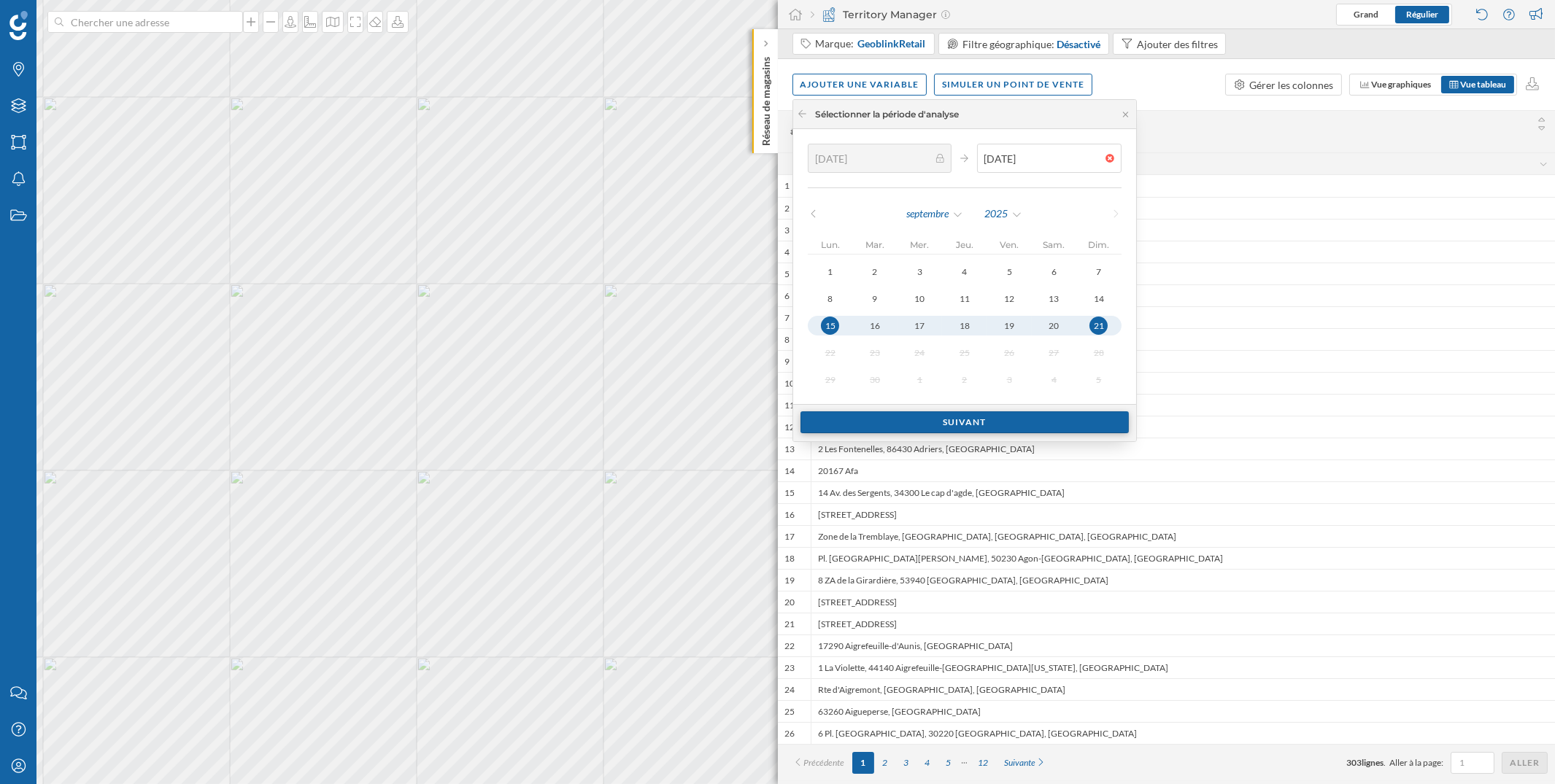
click at [928, 416] on div "Suivant" at bounding box center [964, 422] width 328 height 22
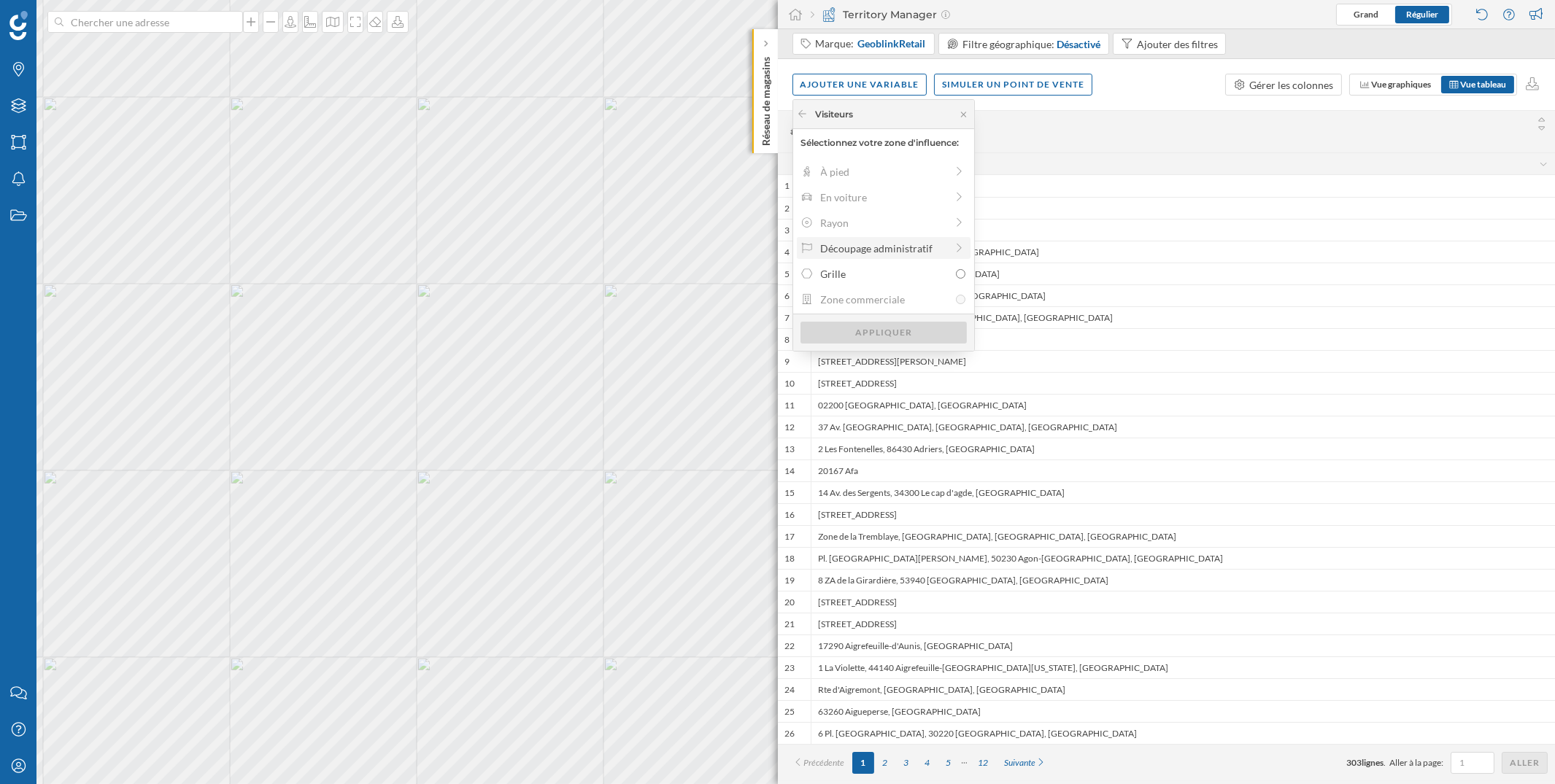
click at [905, 247] on div "Découpage administratif" at bounding box center [883, 248] width 124 height 15
click at [935, 245] on div "Iris" at bounding box center [896, 248] width 152 height 15
click at [980, 245] on input "Iris" at bounding box center [984, 248] width 10 height 10
radio input "true"
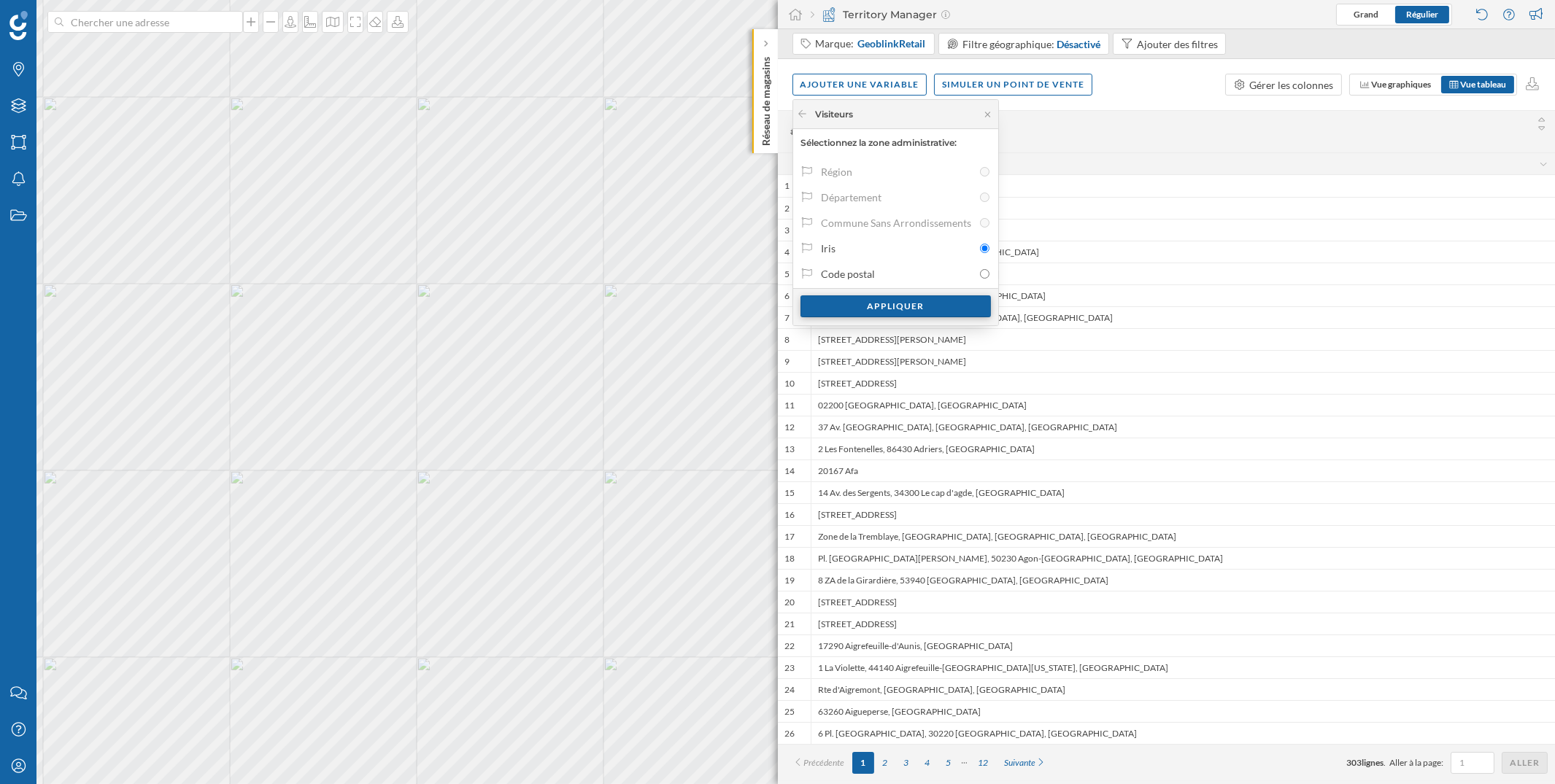
click at [908, 308] on div "Appliquer" at bounding box center [895, 307] width 190 height 22
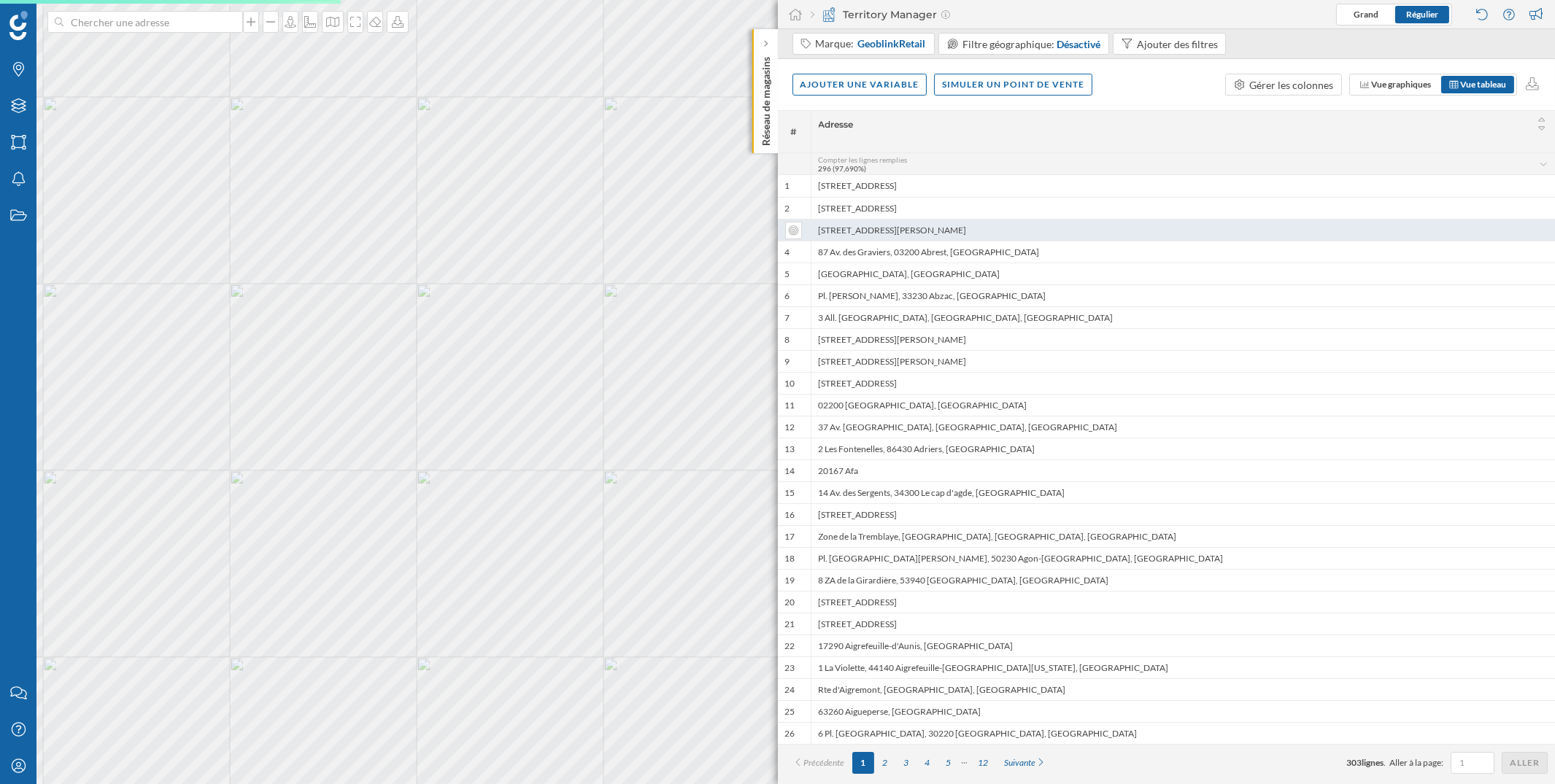
scroll to position [0, 0]
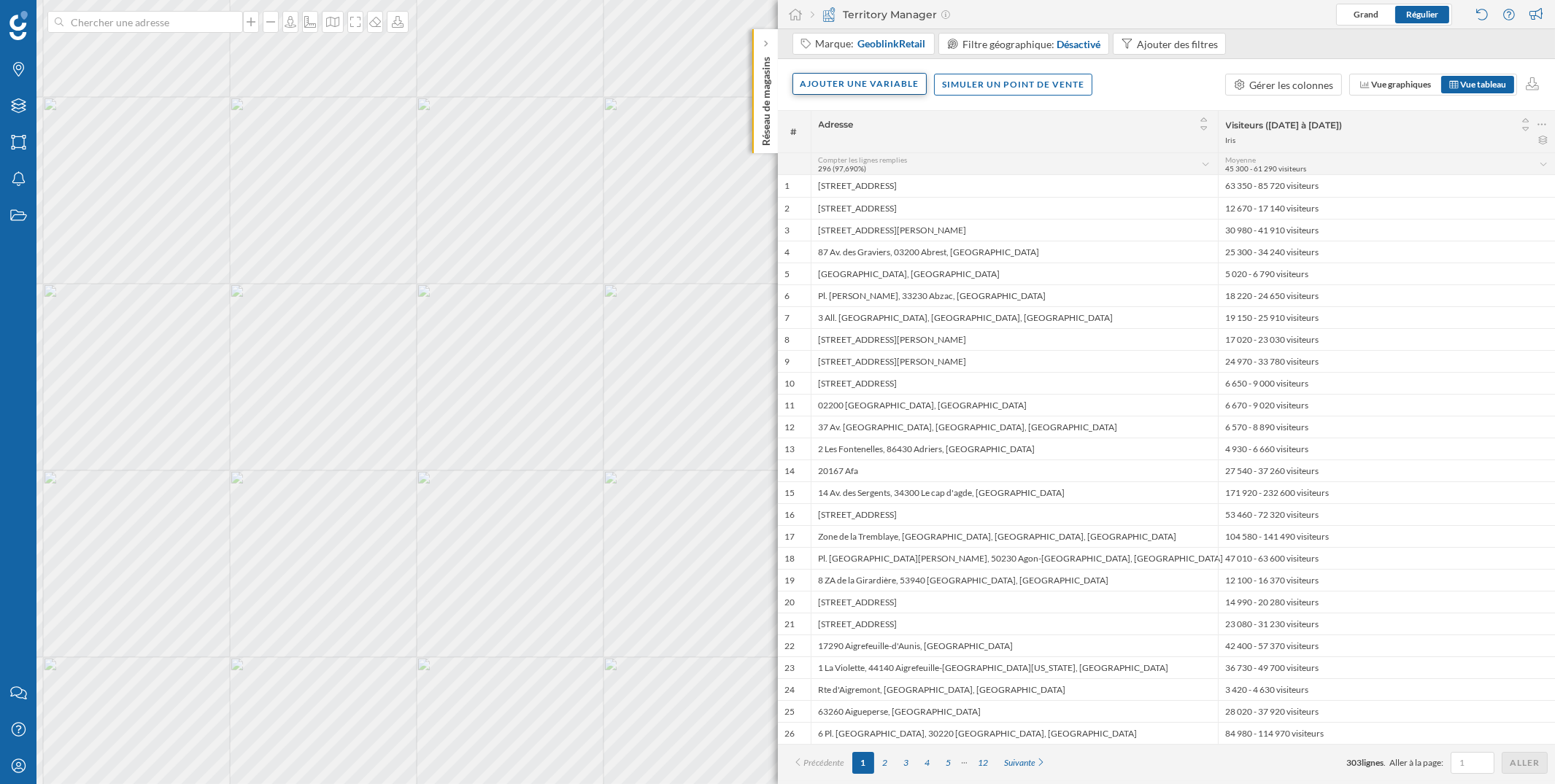
click at [870, 87] on div "Ajouter une variable" at bounding box center [859, 84] width 135 height 22
click at [878, 139] on div "Variable externe" at bounding box center [873, 143] width 145 height 15
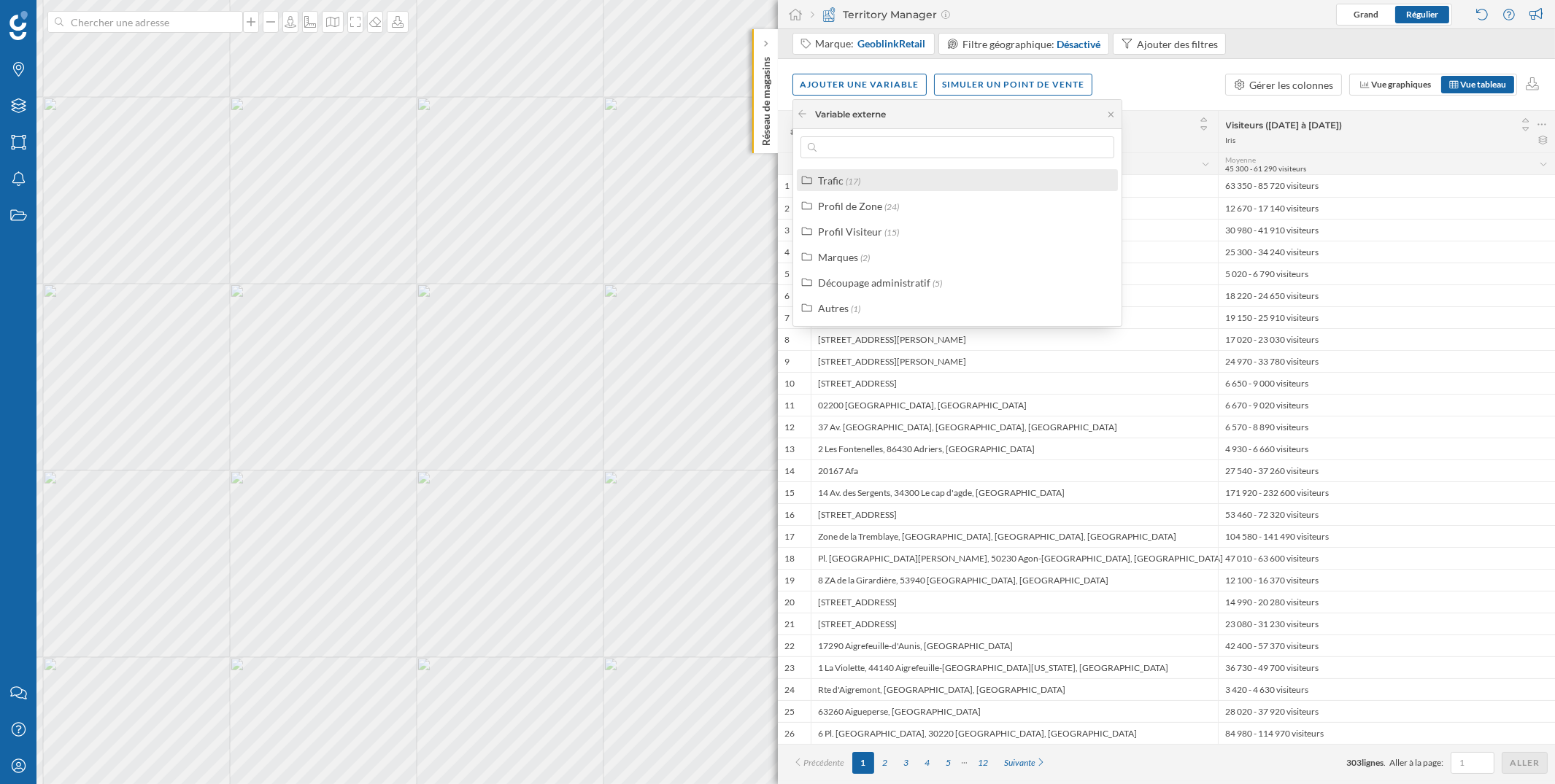
click at [843, 187] on label "Trafic (17)" at bounding box center [839, 180] width 42 height 15
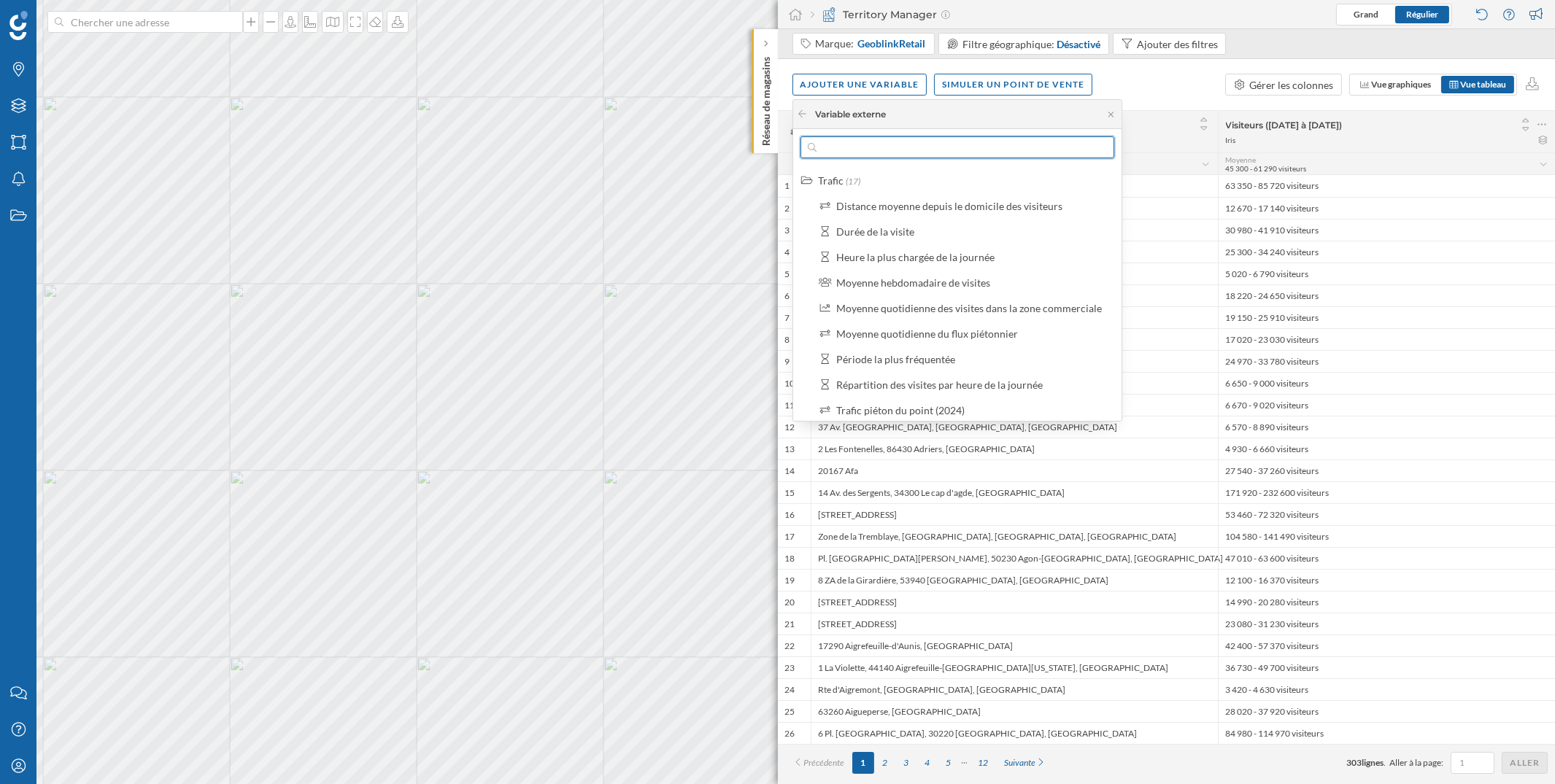
click at [863, 148] on input "text" at bounding box center [957, 147] width 282 height 22
type input "e"
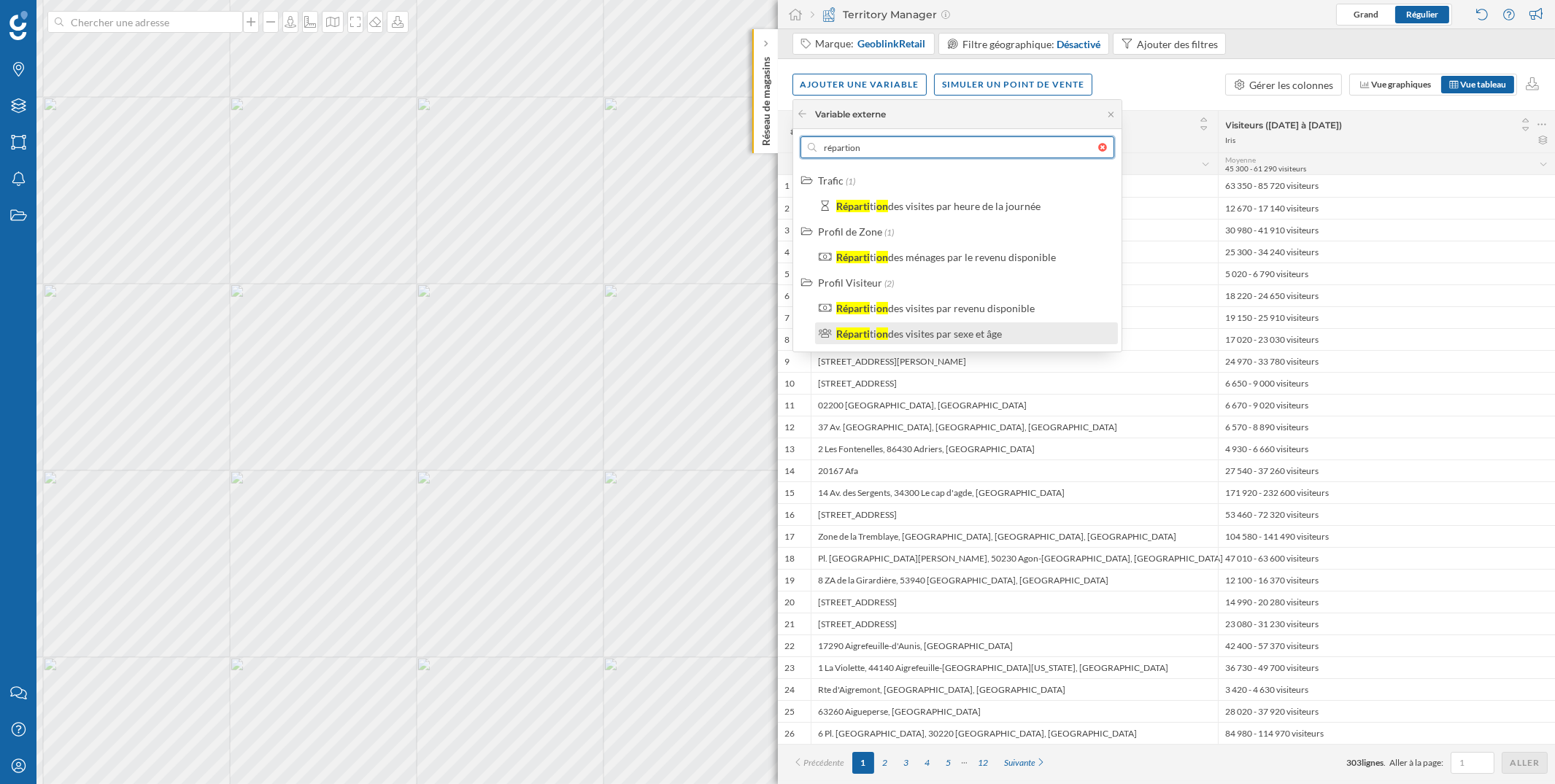
type input "répartion"
click at [906, 334] on div "des visites par sexe et âge" at bounding box center [944, 333] width 113 height 12
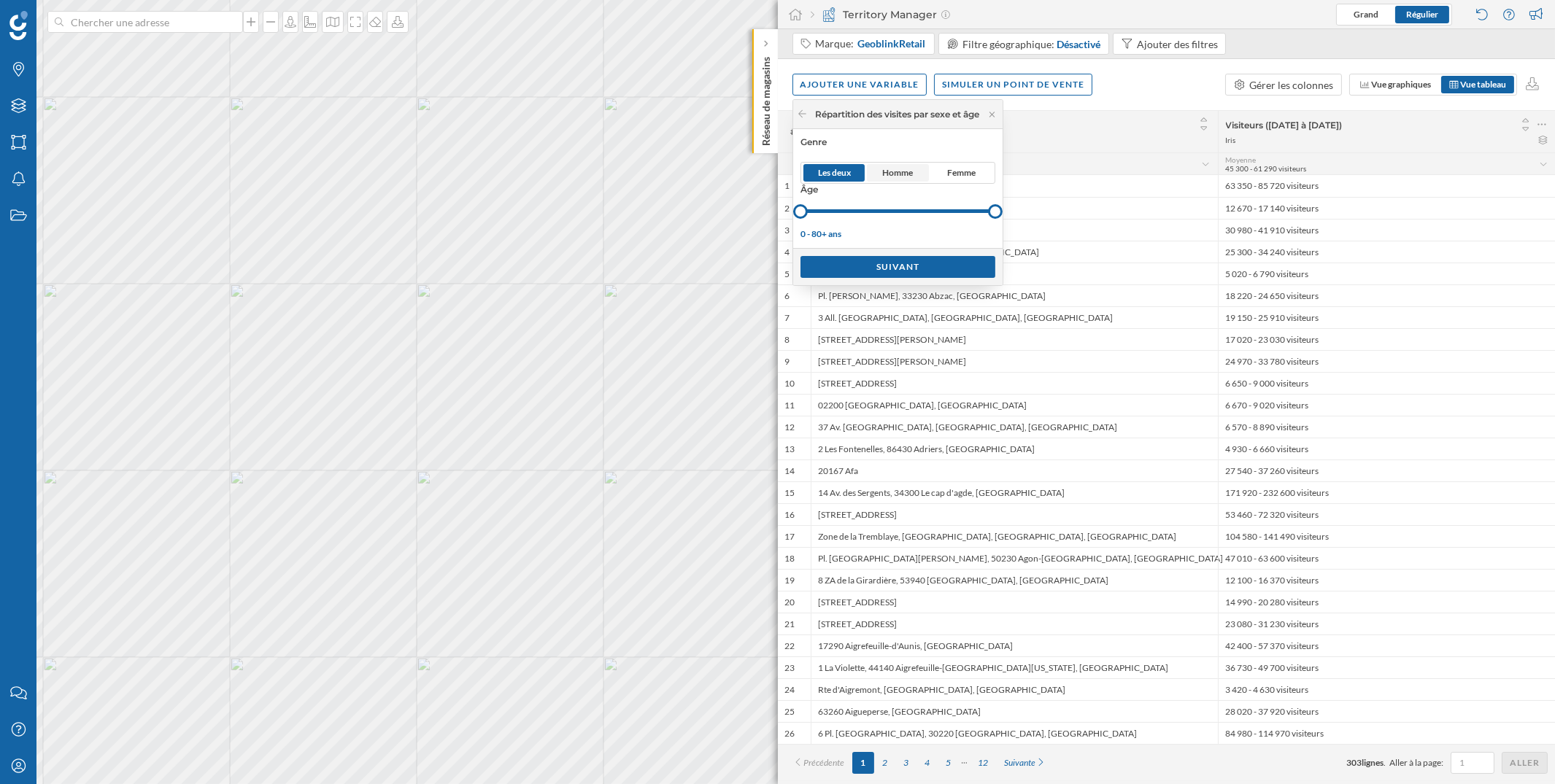
click at [907, 167] on span "Homme" at bounding box center [898, 173] width 31 height 13
drag, startPoint x: 802, startPoint y: 212, endPoint x: 919, endPoint y: 202, distance: 117.4
click at [919, 202] on div at bounding box center [898, 211] width 195 height 18
drag, startPoint x: 1000, startPoint y: 210, endPoint x: 941, endPoint y: 219, distance: 59.7
click at [941, 219] on div at bounding box center [898, 211] width 195 height 18
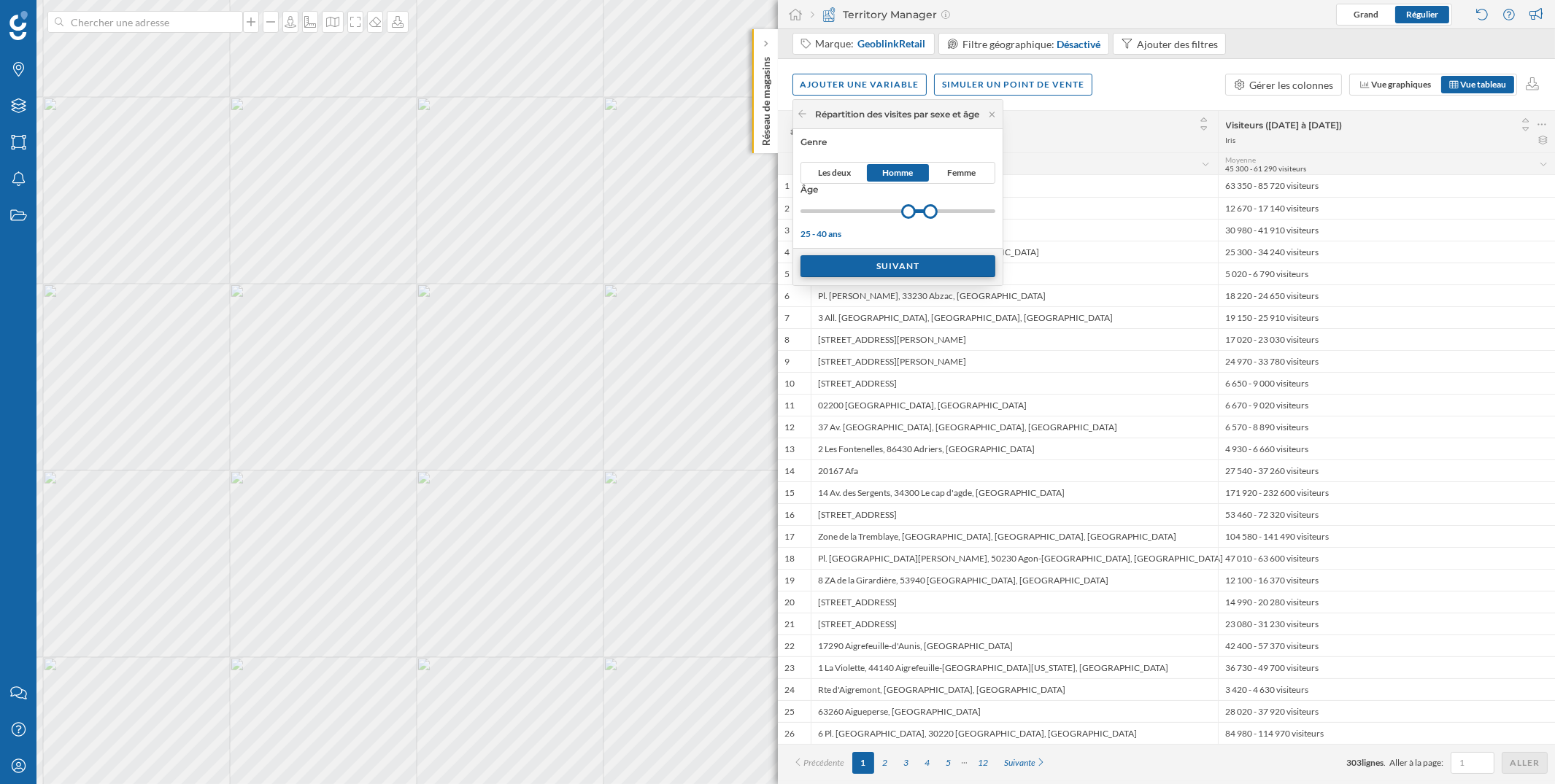
click at [909, 262] on div "Suivant" at bounding box center [898, 266] width 195 height 22
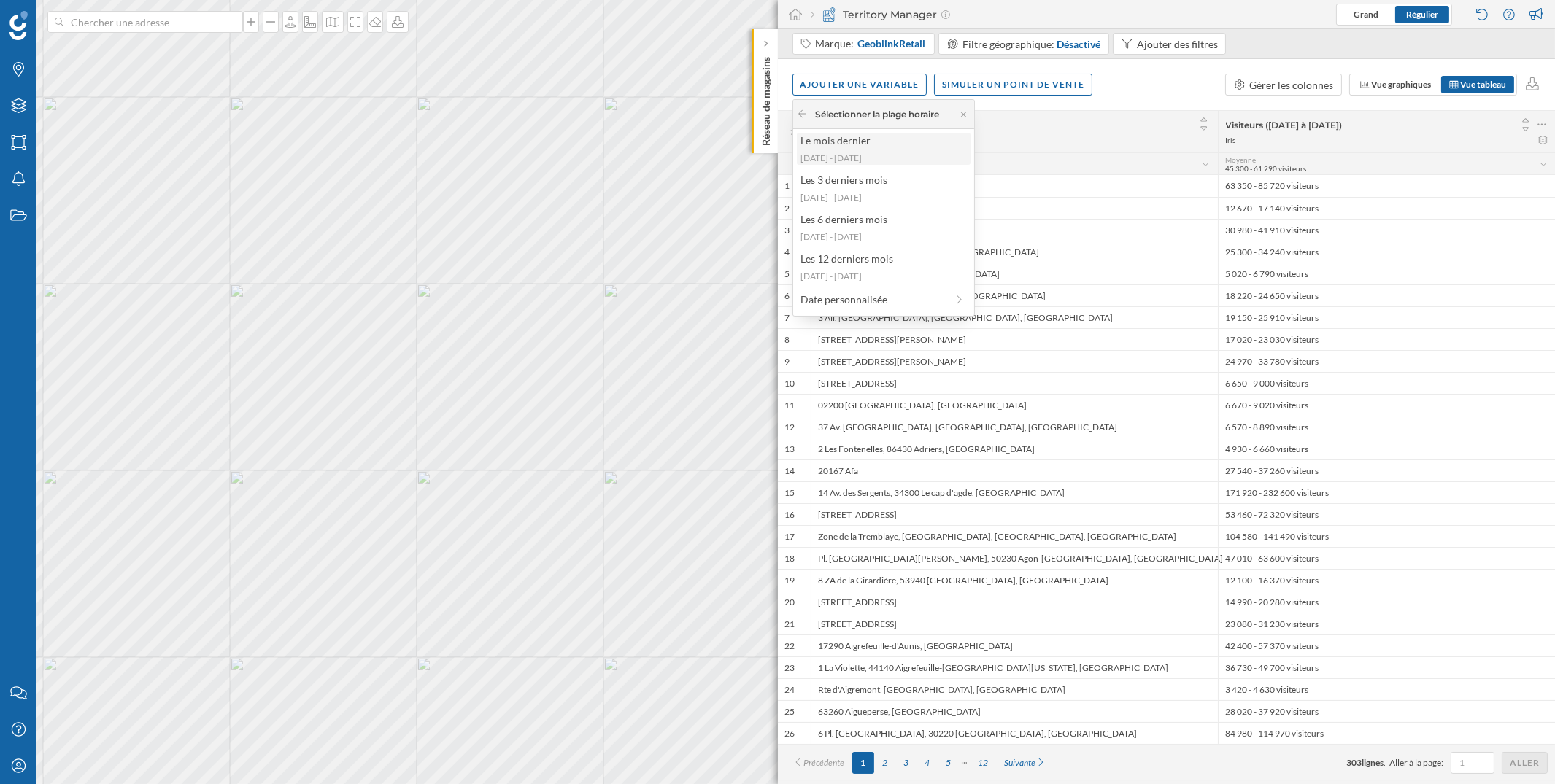
click at [880, 154] on div "[DATE] - [DATE]" at bounding box center [882, 158] width 165 height 13
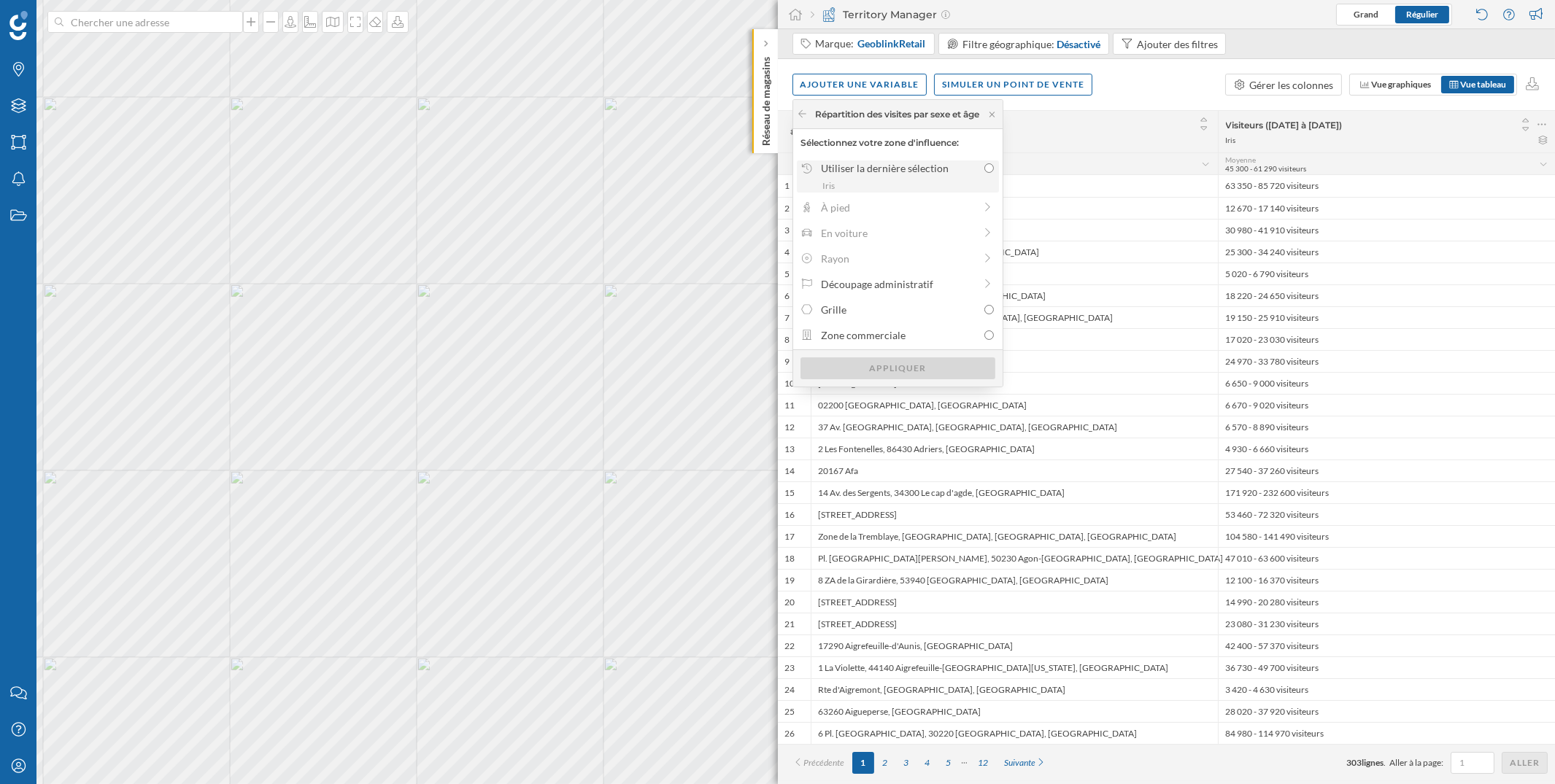
click at [927, 163] on div "Utiliser la dernière sélection" at bounding box center [898, 168] width 156 height 15
click at [984, 163] on input "Utiliser la dernière sélection Iris" at bounding box center [988, 168] width 10 height 10
radio input "true"
click at [913, 369] on div "Appliquer" at bounding box center [898, 367] width 195 height 22
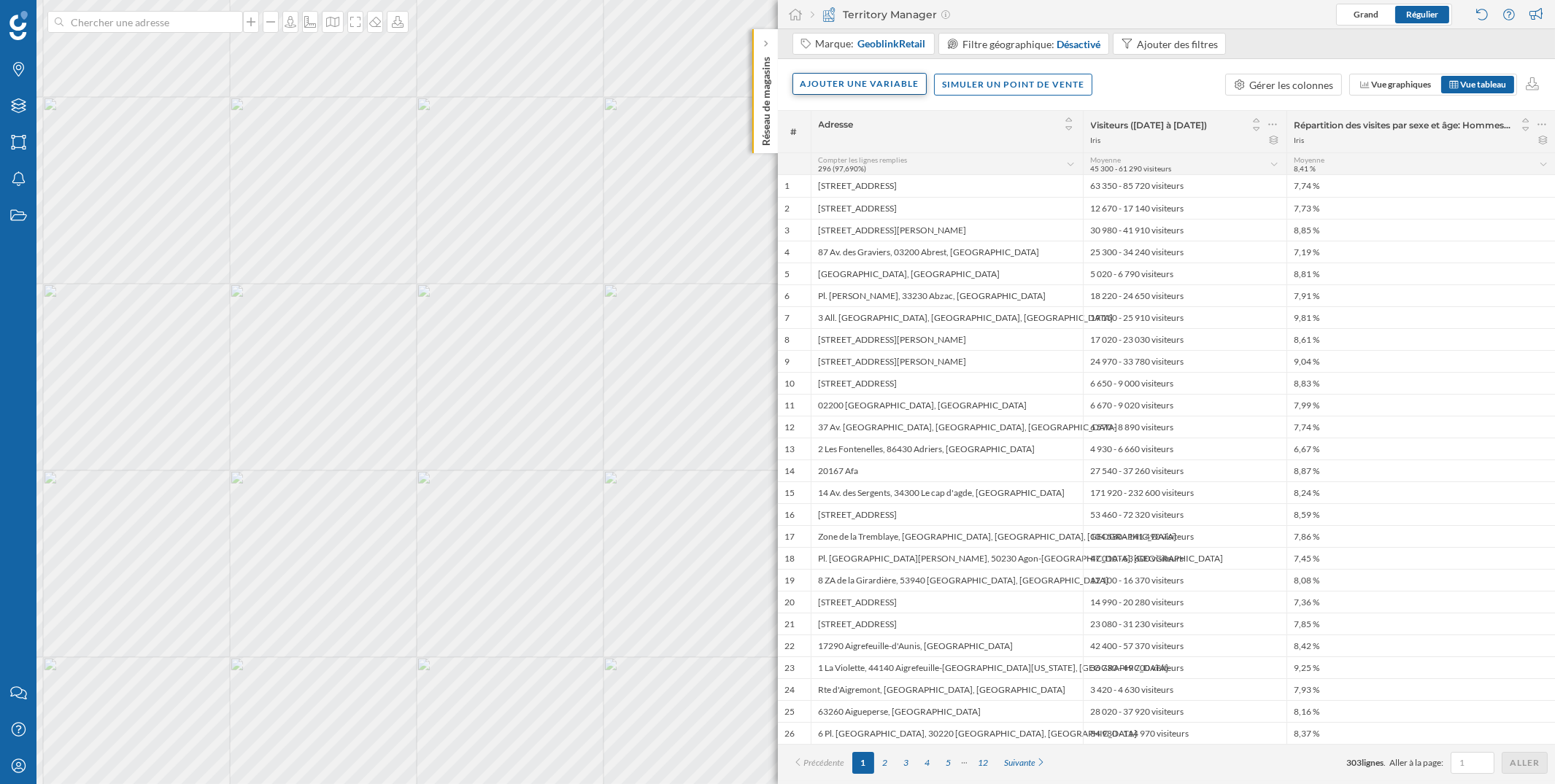
click at [856, 89] on div "Ajouter une variable" at bounding box center [859, 84] width 135 height 22
click at [914, 149] on div "Variable externe" at bounding box center [873, 143] width 145 height 15
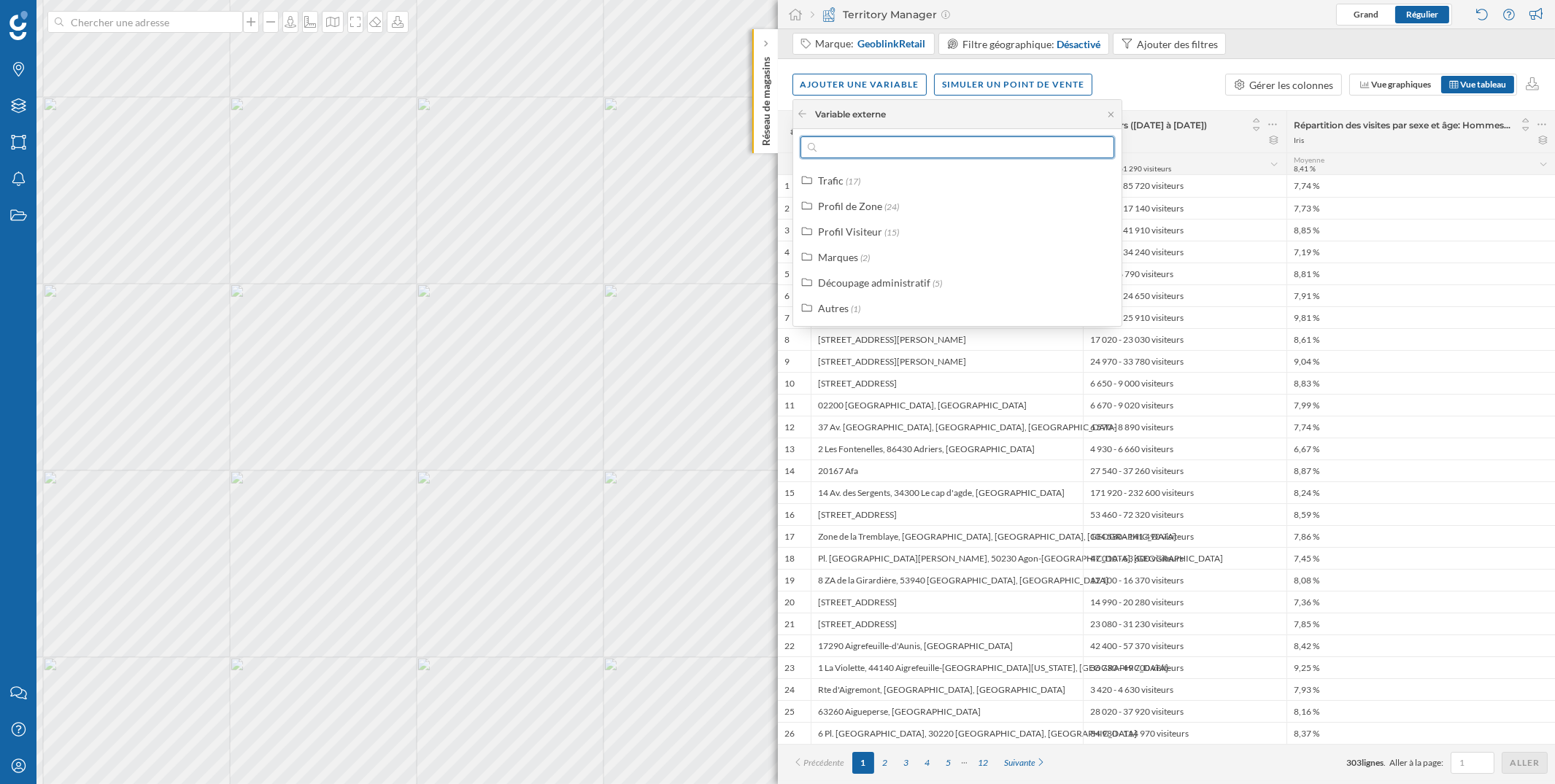
click at [906, 141] on input "text" at bounding box center [957, 147] width 282 height 22
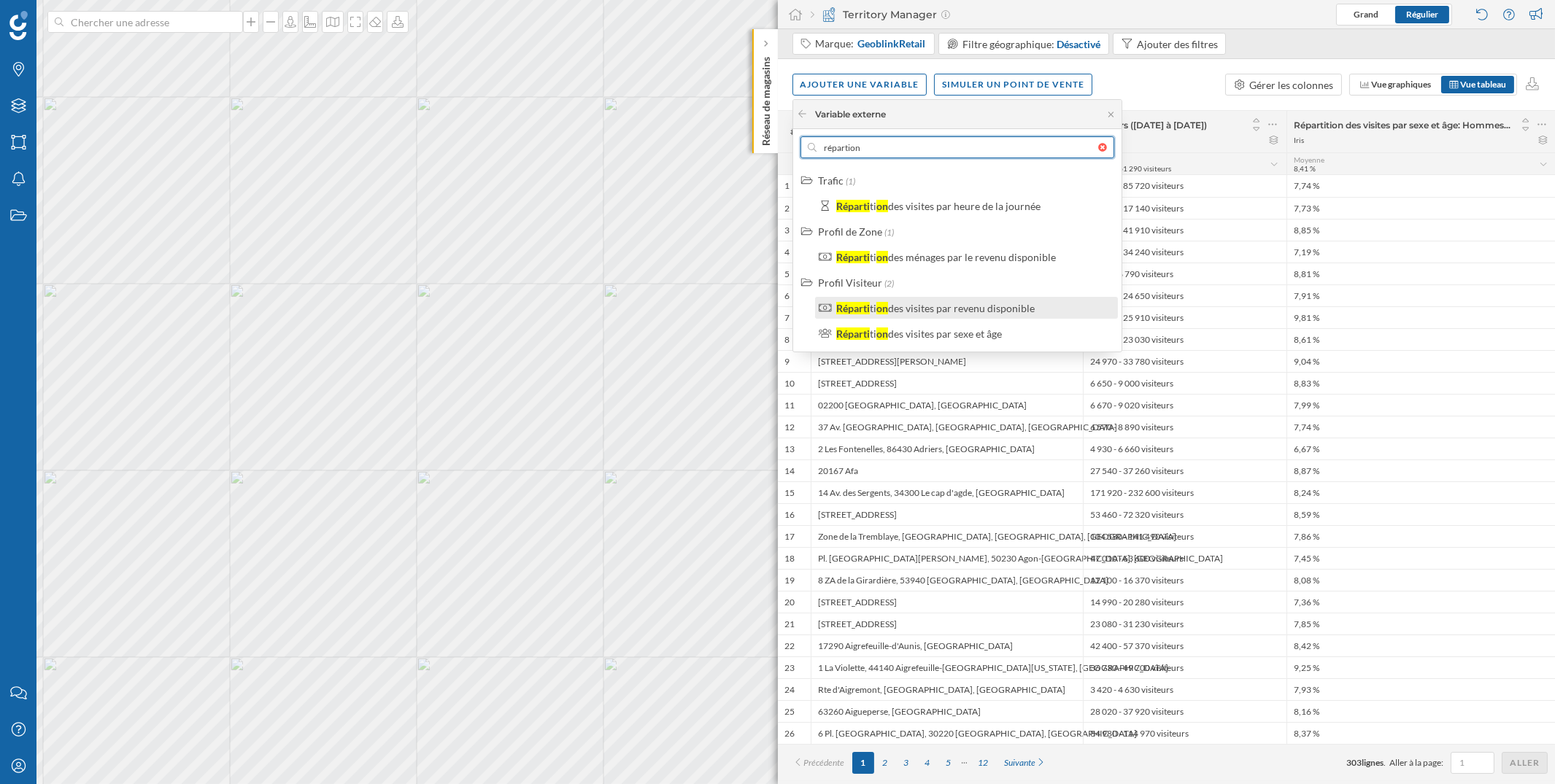
type input "répartion"
click at [924, 308] on div "des visites par revenu disponible" at bounding box center [961, 308] width 146 height 12
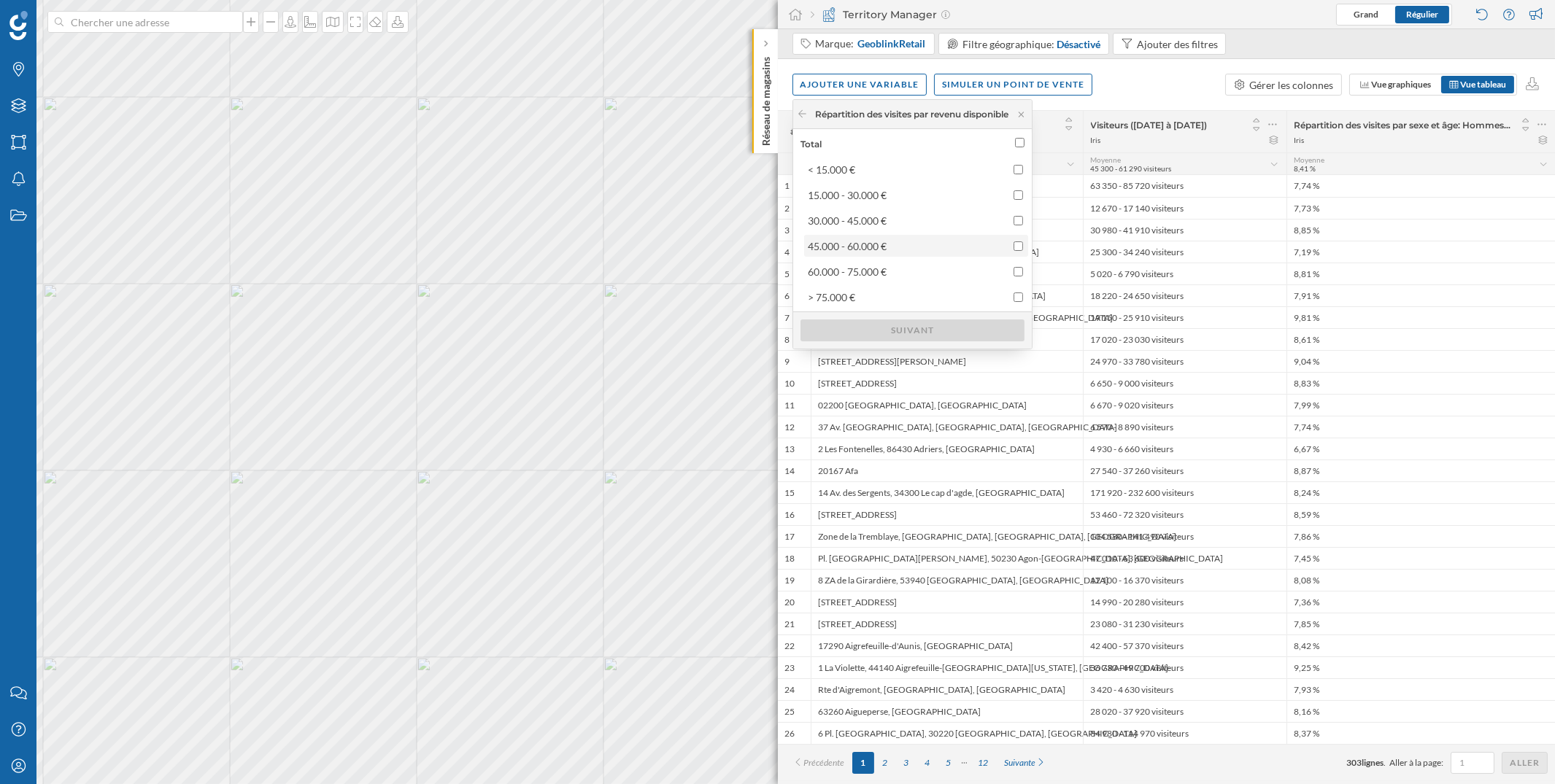
click at [1023, 242] on input "checkbox" at bounding box center [1018, 246] width 10 height 10
checkbox input "true"
click at [974, 324] on div "Suivant" at bounding box center [912, 329] width 224 height 22
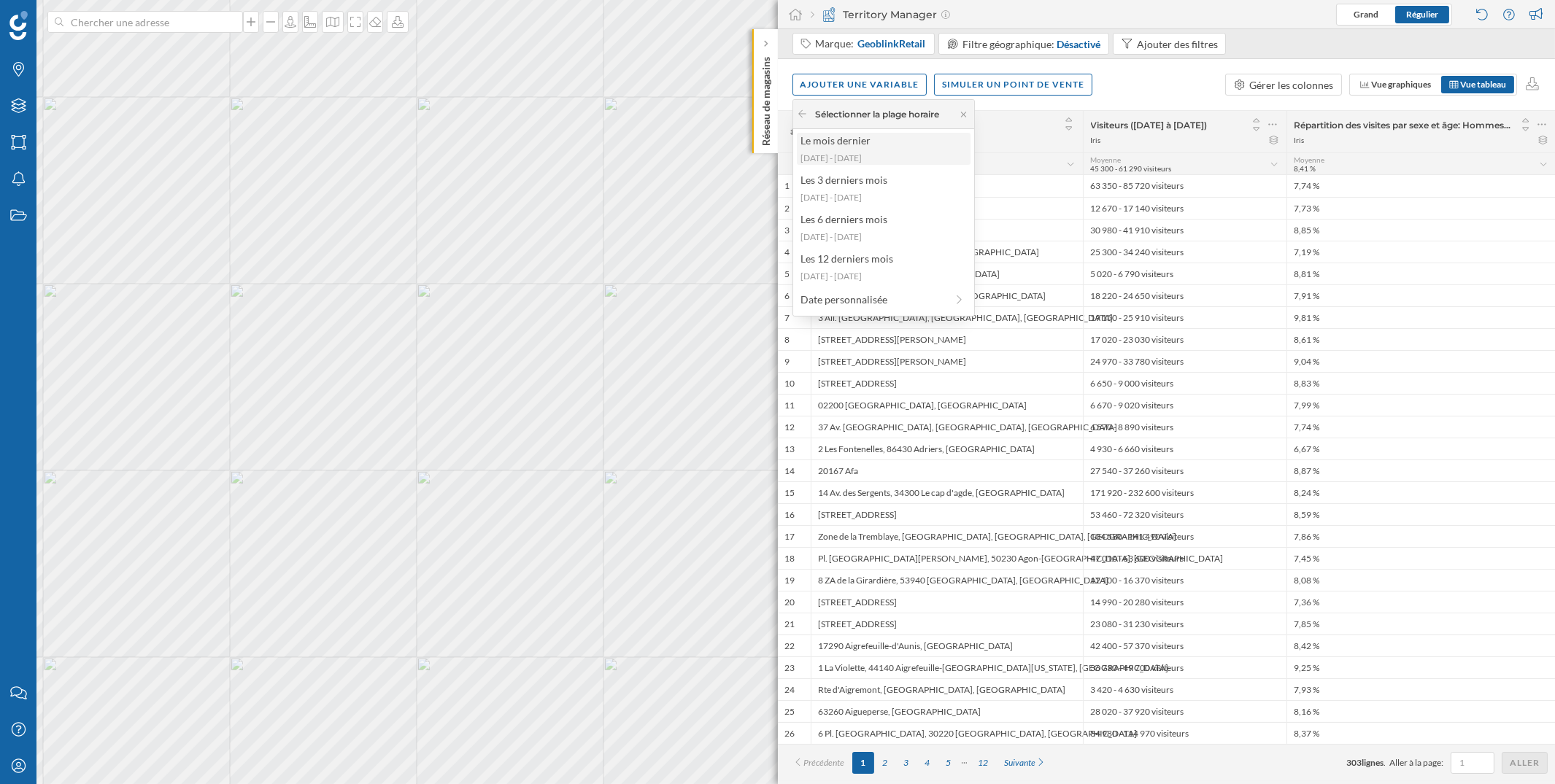
click at [891, 149] on div "Le mois dernier [DATE] - [DATE]" at bounding box center [883, 149] width 174 height 32
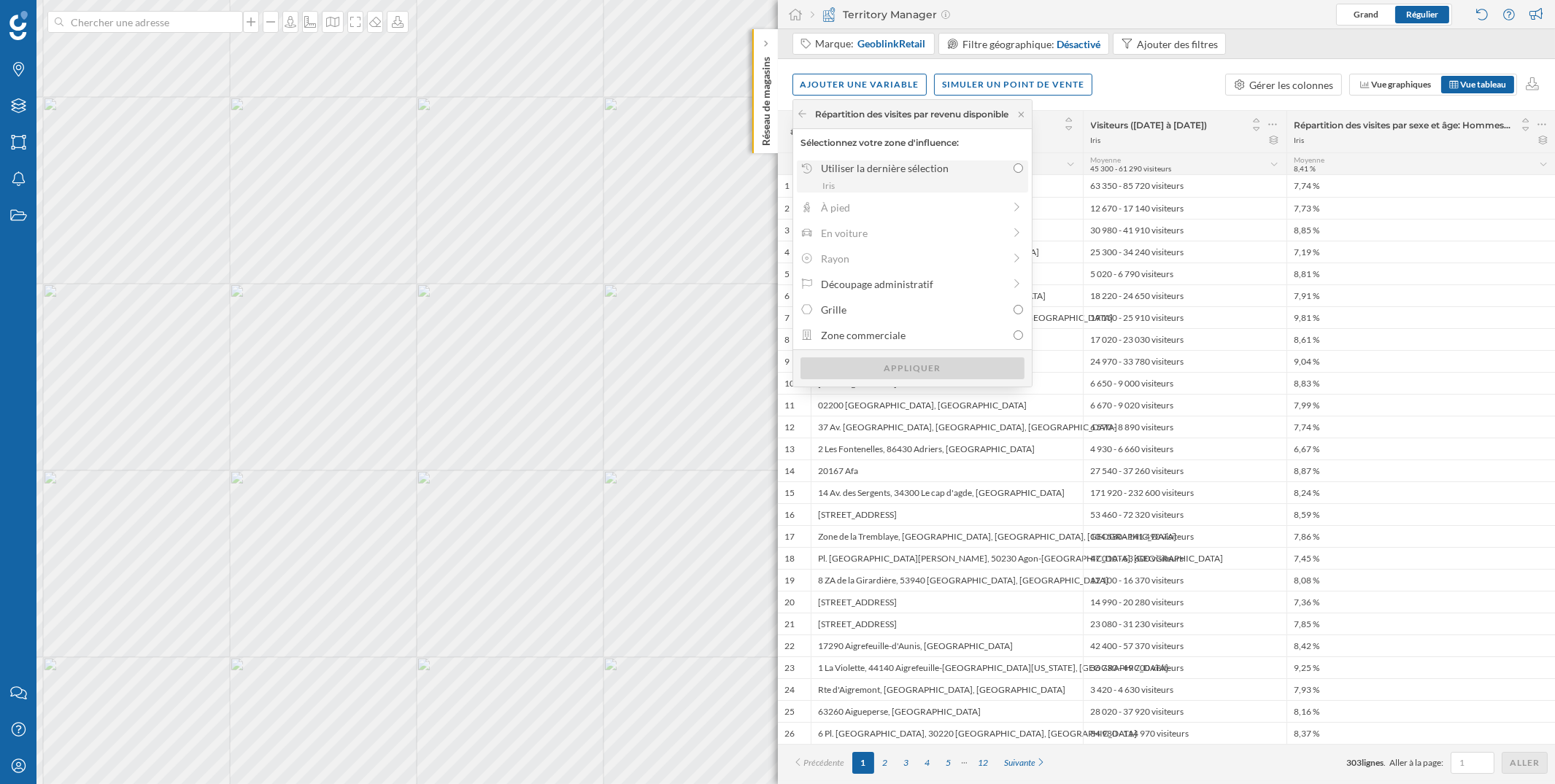
click at [1015, 164] on div "Utiliser la dernière sélection" at bounding box center [911, 168] width 223 height 15
click at [1015, 164] on input "Utiliser la dernière sélection Iris" at bounding box center [1018, 168] width 10 height 10
radio input "true"
click at [937, 367] on div "Appliquer" at bounding box center [912, 367] width 224 height 22
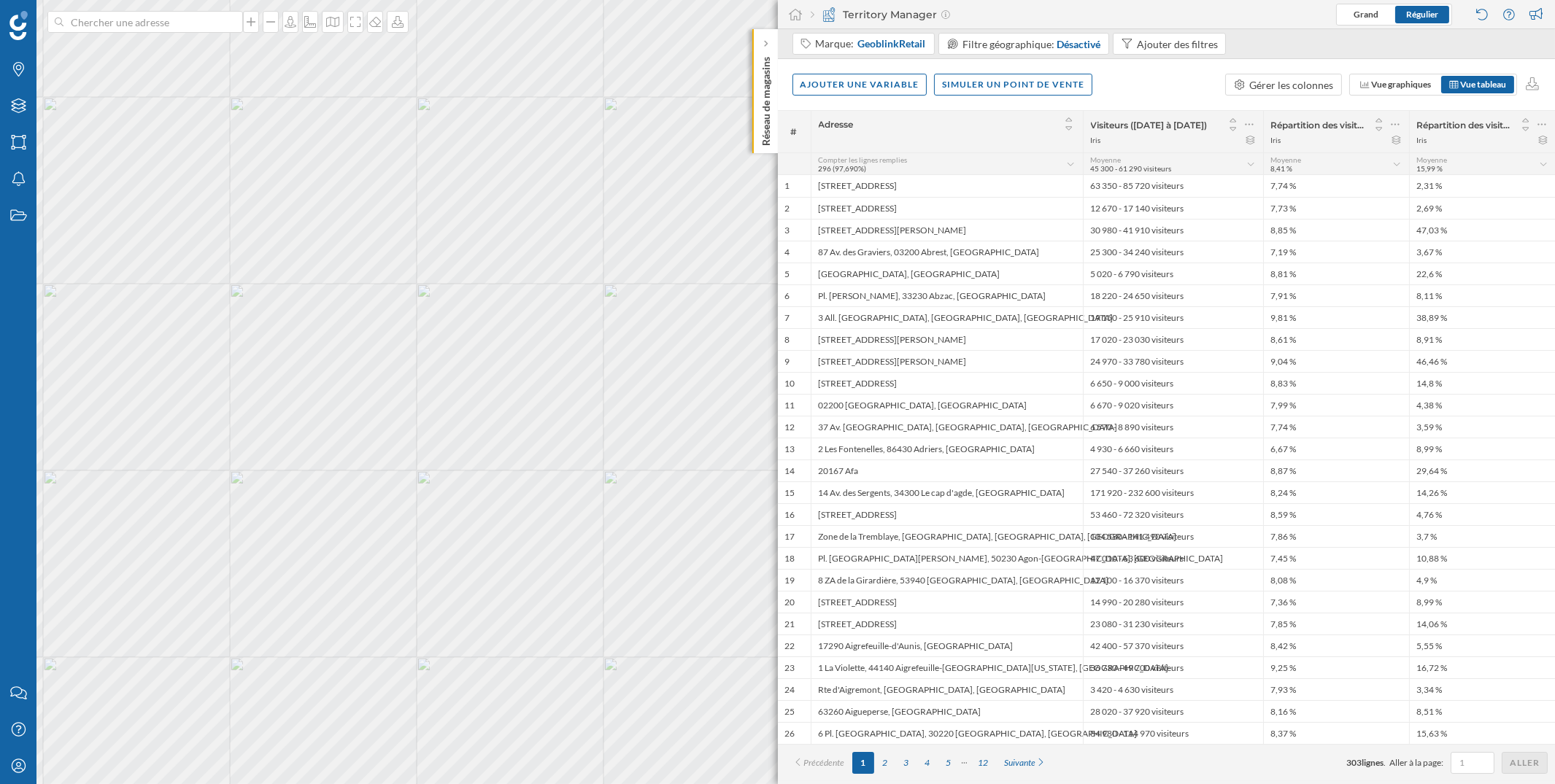
click at [1127, 165] on span "45 300 - 61 290 visiteurs" at bounding box center [1131, 168] width 81 height 9
click at [1136, 339] on div "Somme" at bounding box center [1144, 337] width 89 height 15
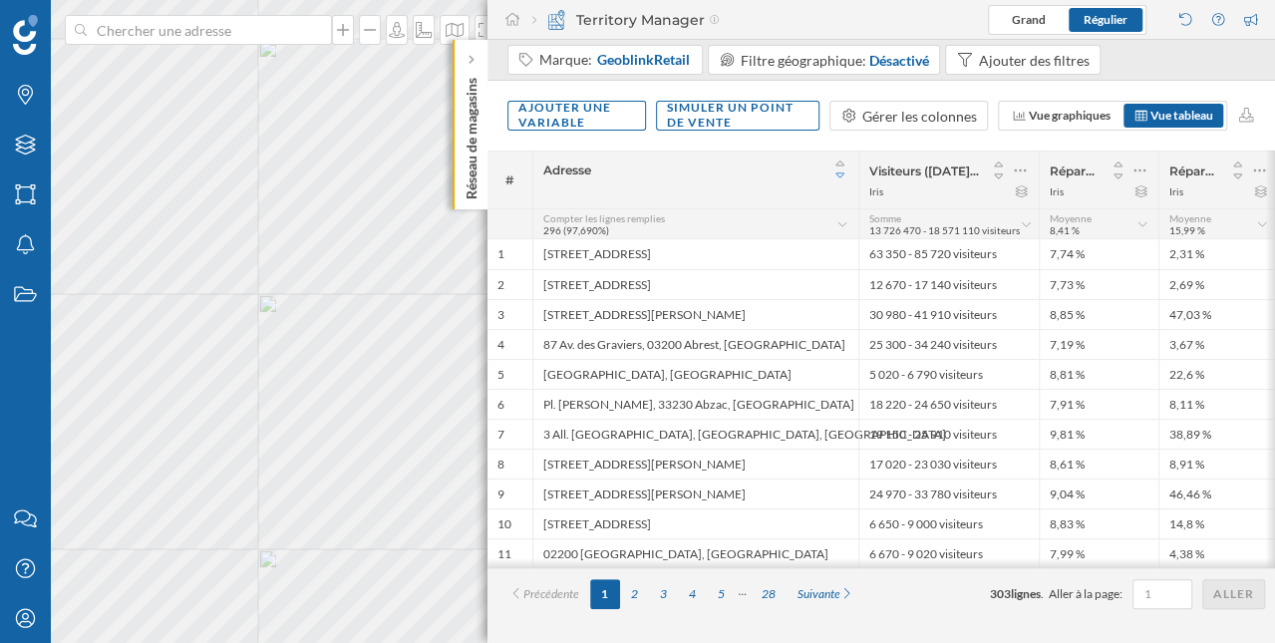
click at [839, 175] on icon at bounding box center [840, 175] width 18 height 14
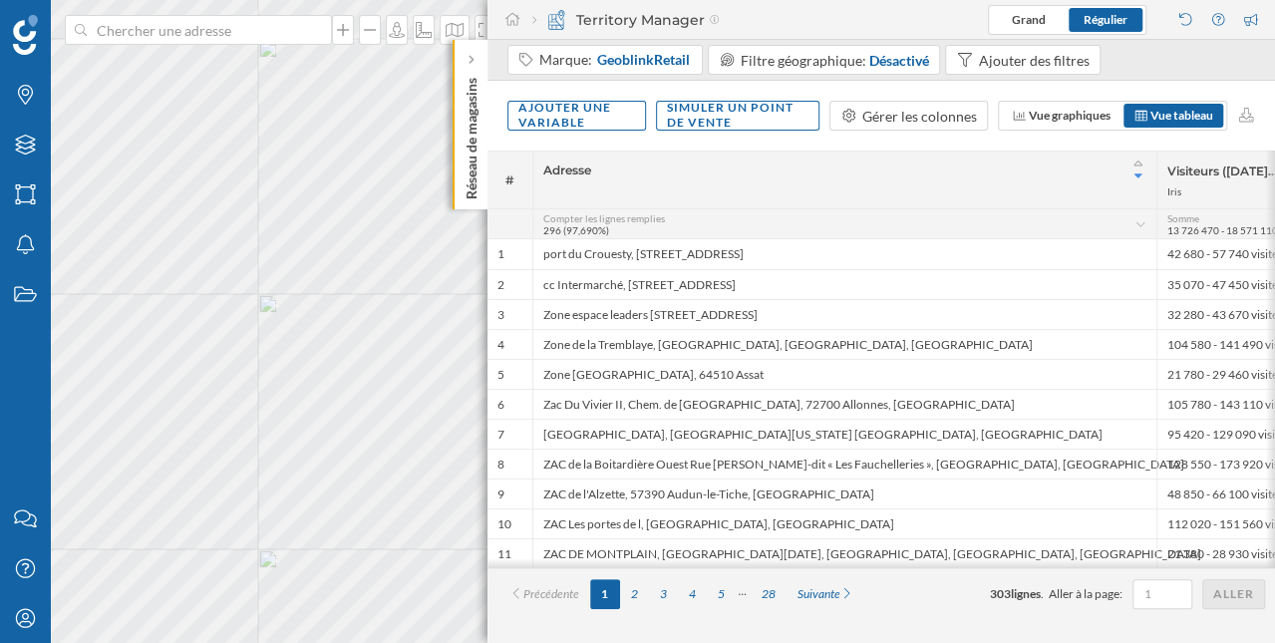
click at [1137, 173] on icon at bounding box center [1137, 175] width 8 height 5
click at [1137, 162] on icon at bounding box center [1138, 163] width 18 height 14
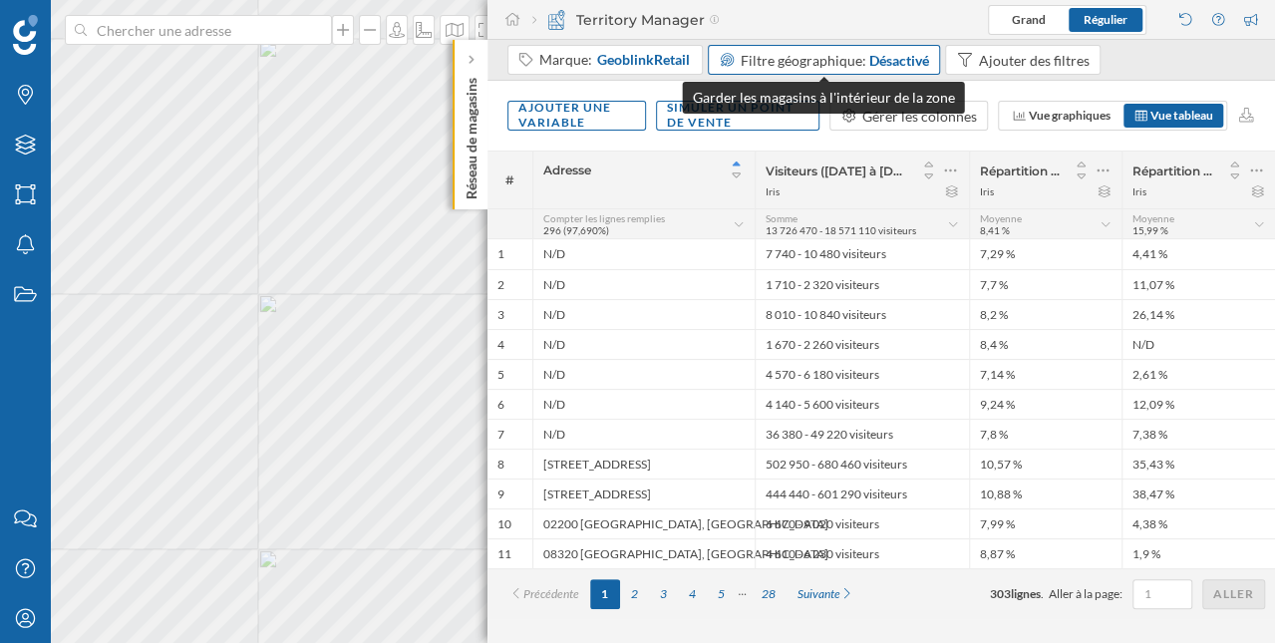
click at [858, 65] on span "Filtre géographique:" at bounding box center [803, 60] width 126 height 17
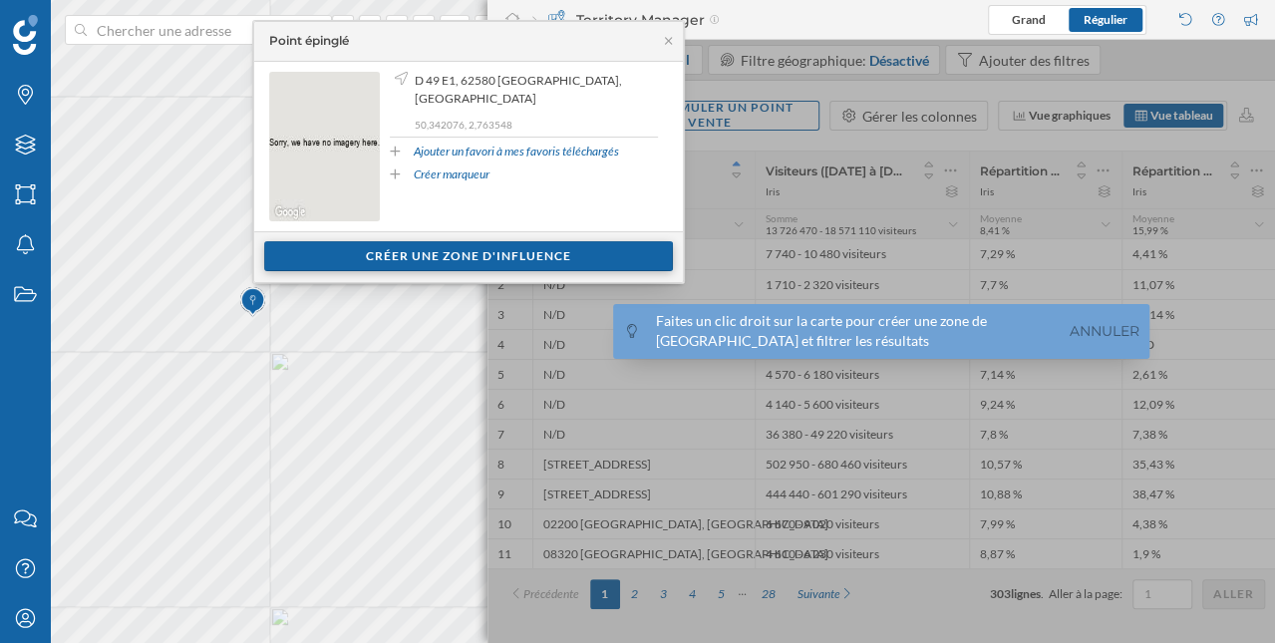
click at [373, 246] on div "Créer une zone d'influence" at bounding box center [468, 256] width 409 height 30
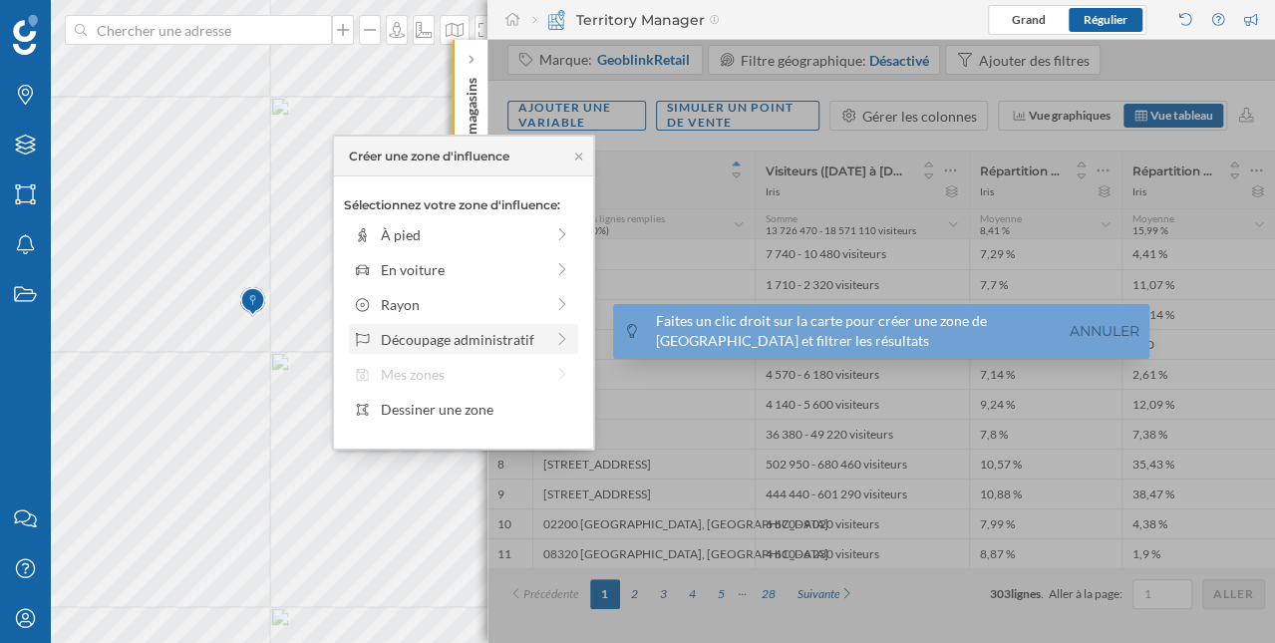
click at [421, 332] on div "Découpage administratif" at bounding box center [462, 339] width 162 height 21
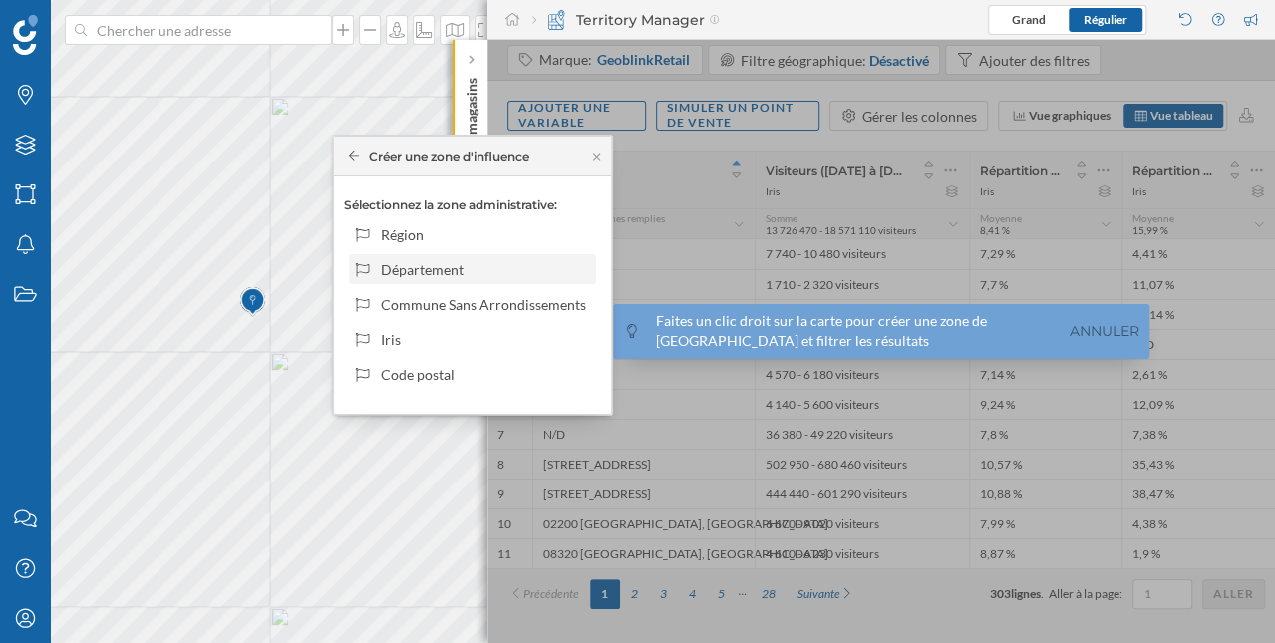
click at [448, 268] on div "Département" at bounding box center [484, 269] width 207 height 21
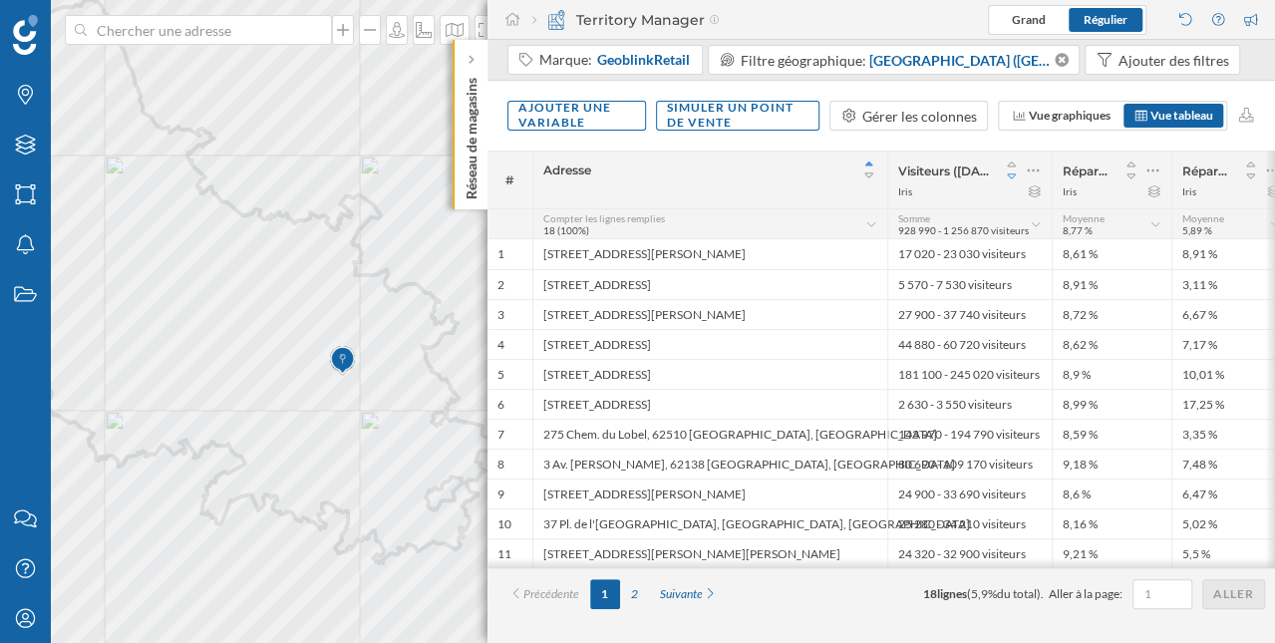
click at [1012, 177] on icon at bounding box center [1011, 175] width 9 height 5
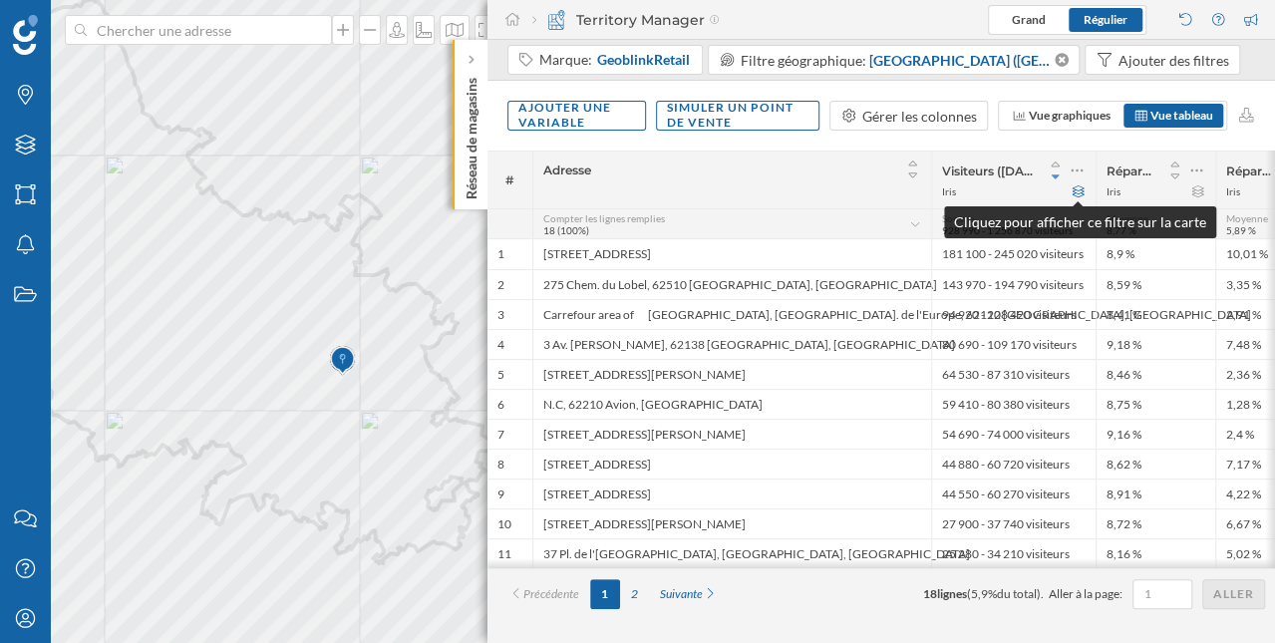
click at [1078, 190] on icon at bounding box center [1077, 191] width 15 height 12
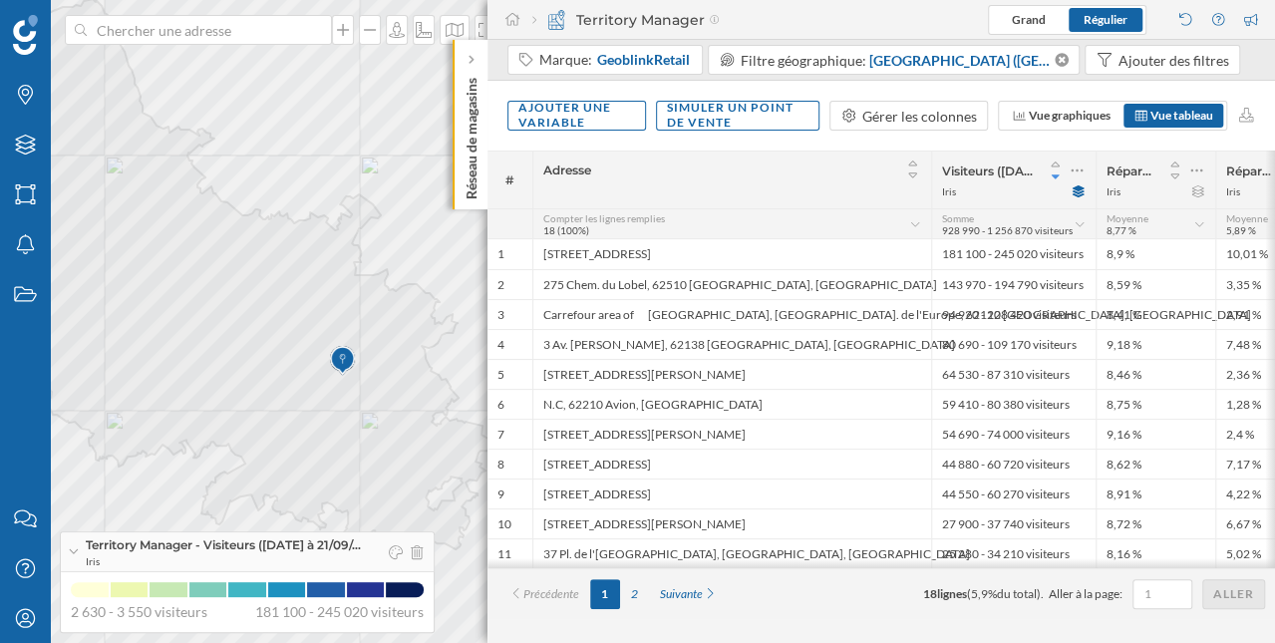
click at [917, 223] on icon at bounding box center [915, 224] width 13 height 10
click at [898, 109] on div "Gérer les colonnes" at bounding box center [919, 116] width 115 height 21
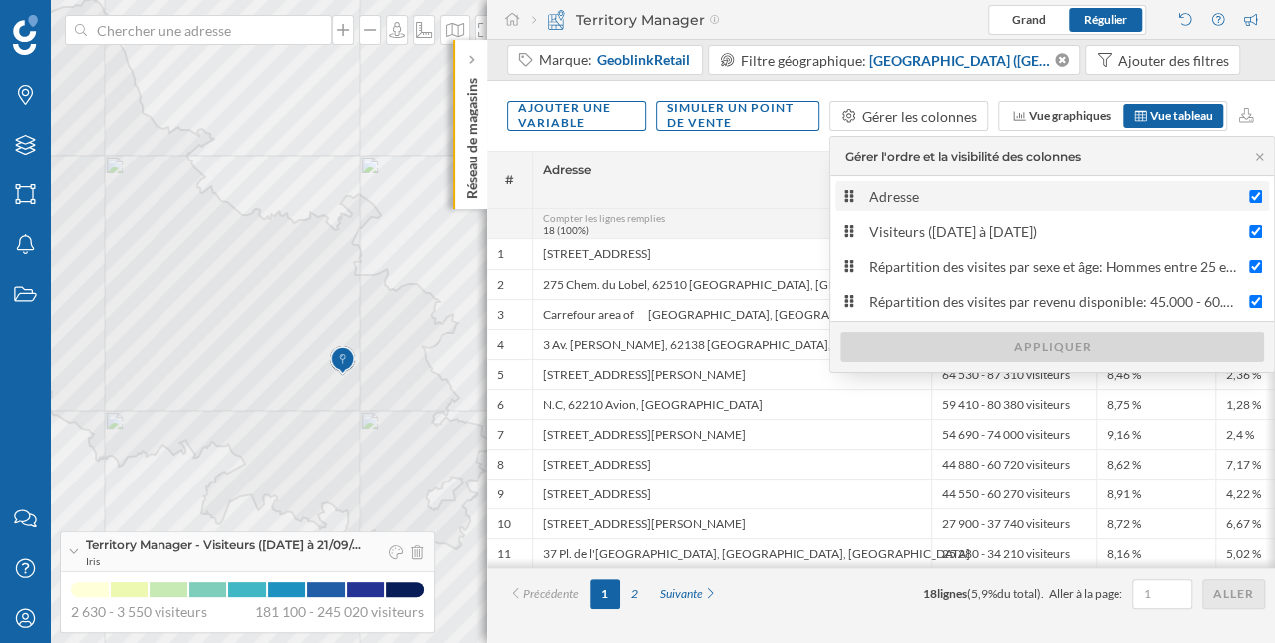
click at [1259, 190] on input "Adresse" at bounding box center [1255, 196] width 13 height 13
checkbox input "false"
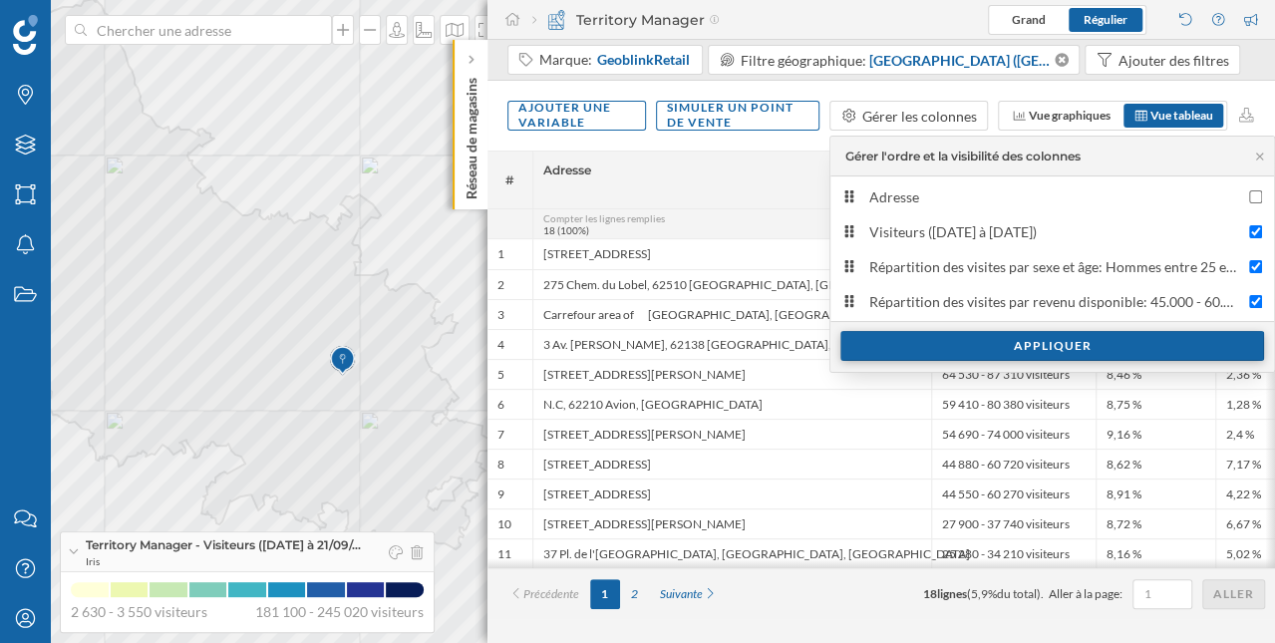
click at [1032, 340] on div "Appliquer" at bounding box center [1052, 346] width 424 height 30
